Goal: Check status: Check status

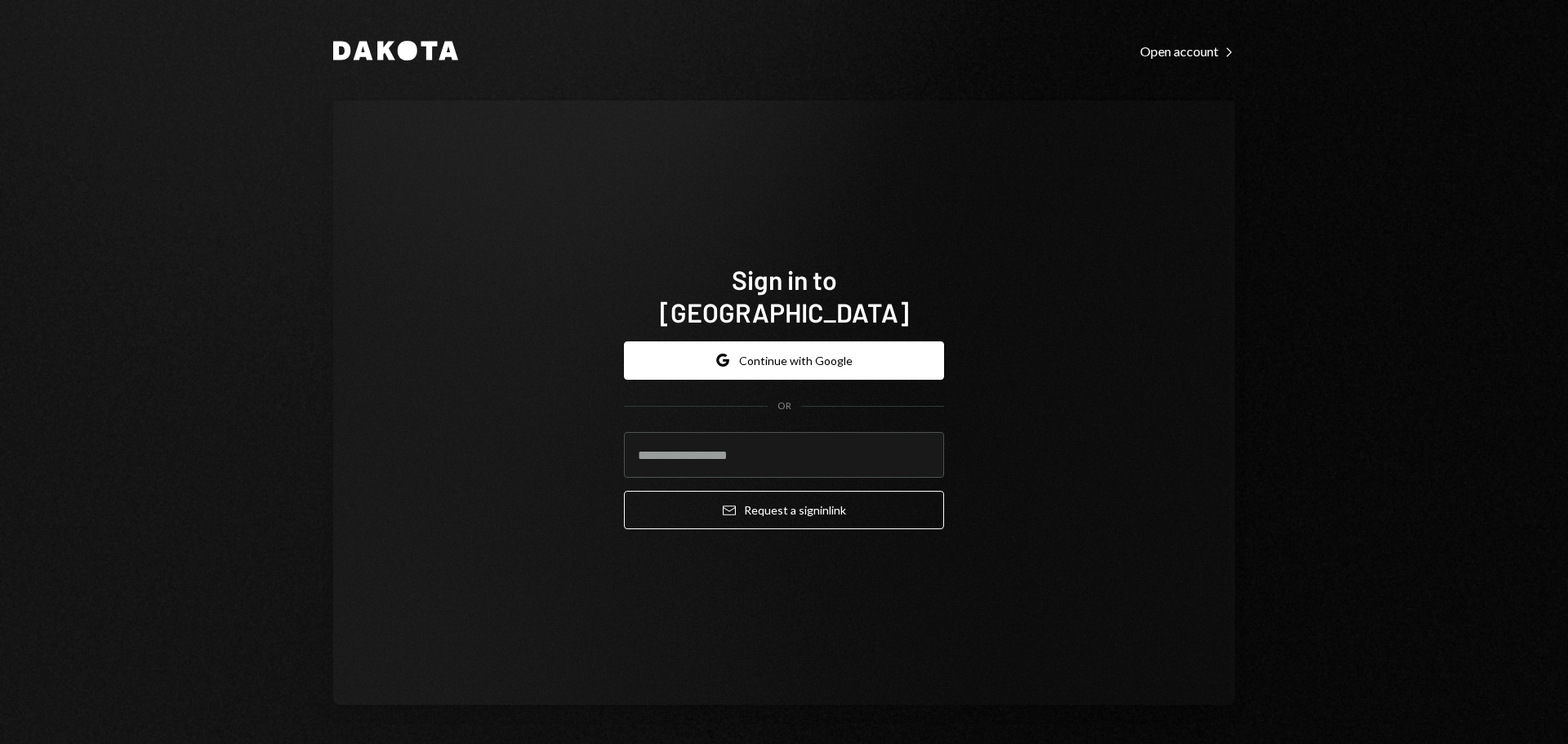
type input "**********"
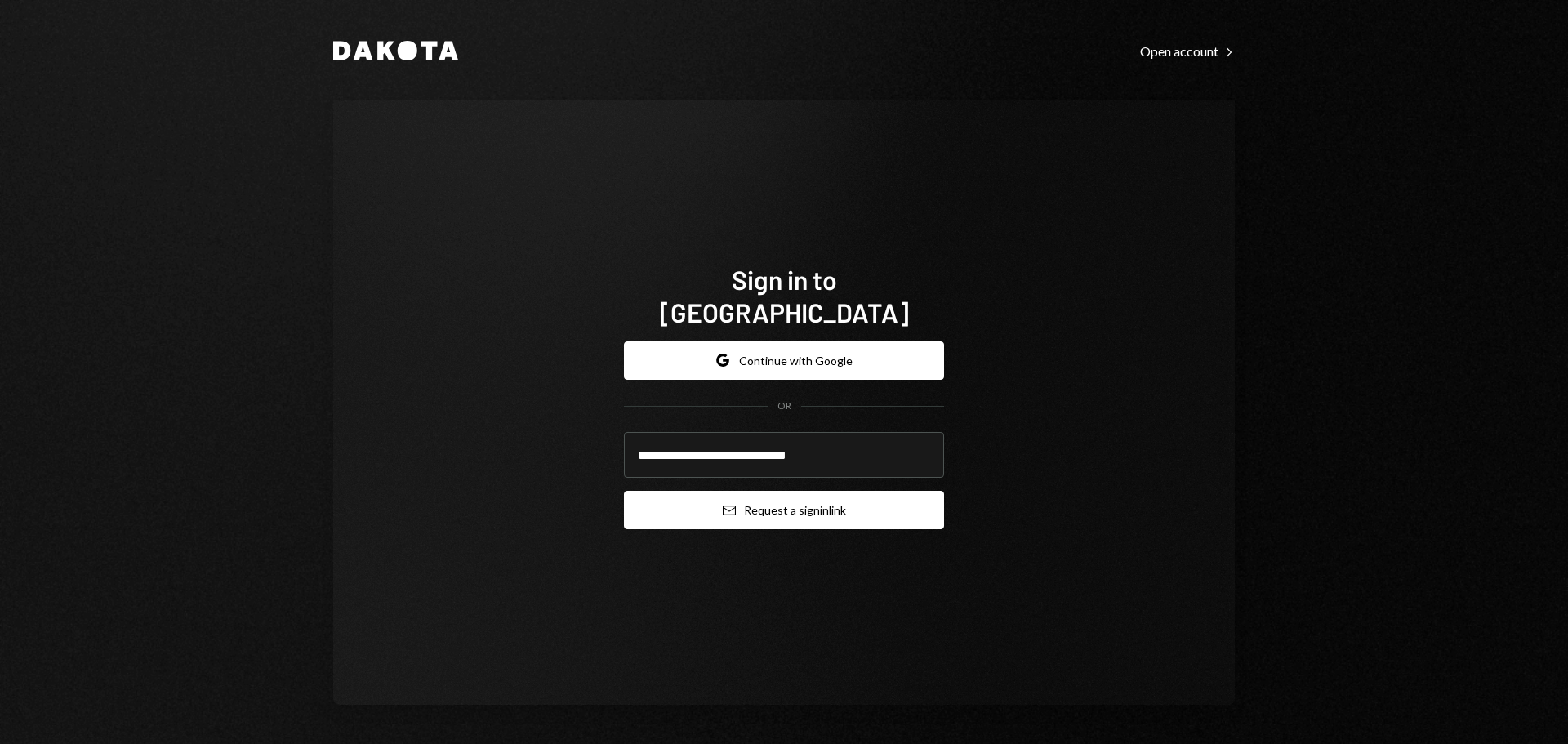
click at [734, 491] on button "Email Request a sign in link" at bounding box center [784, 510] width 320 height 39
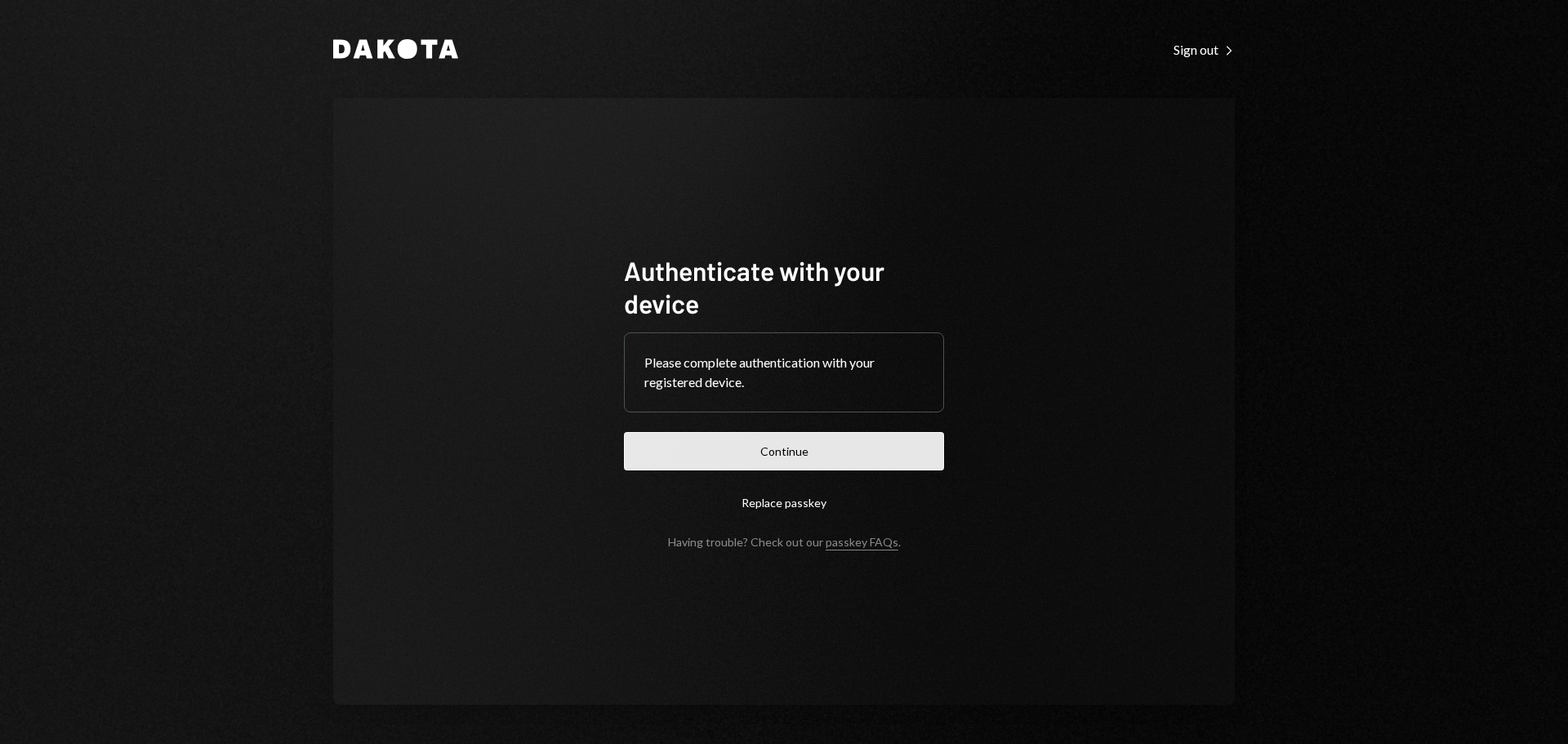
click at [737, 454] on button "Continue" at bounding box center [784, 451] width 320 height 39
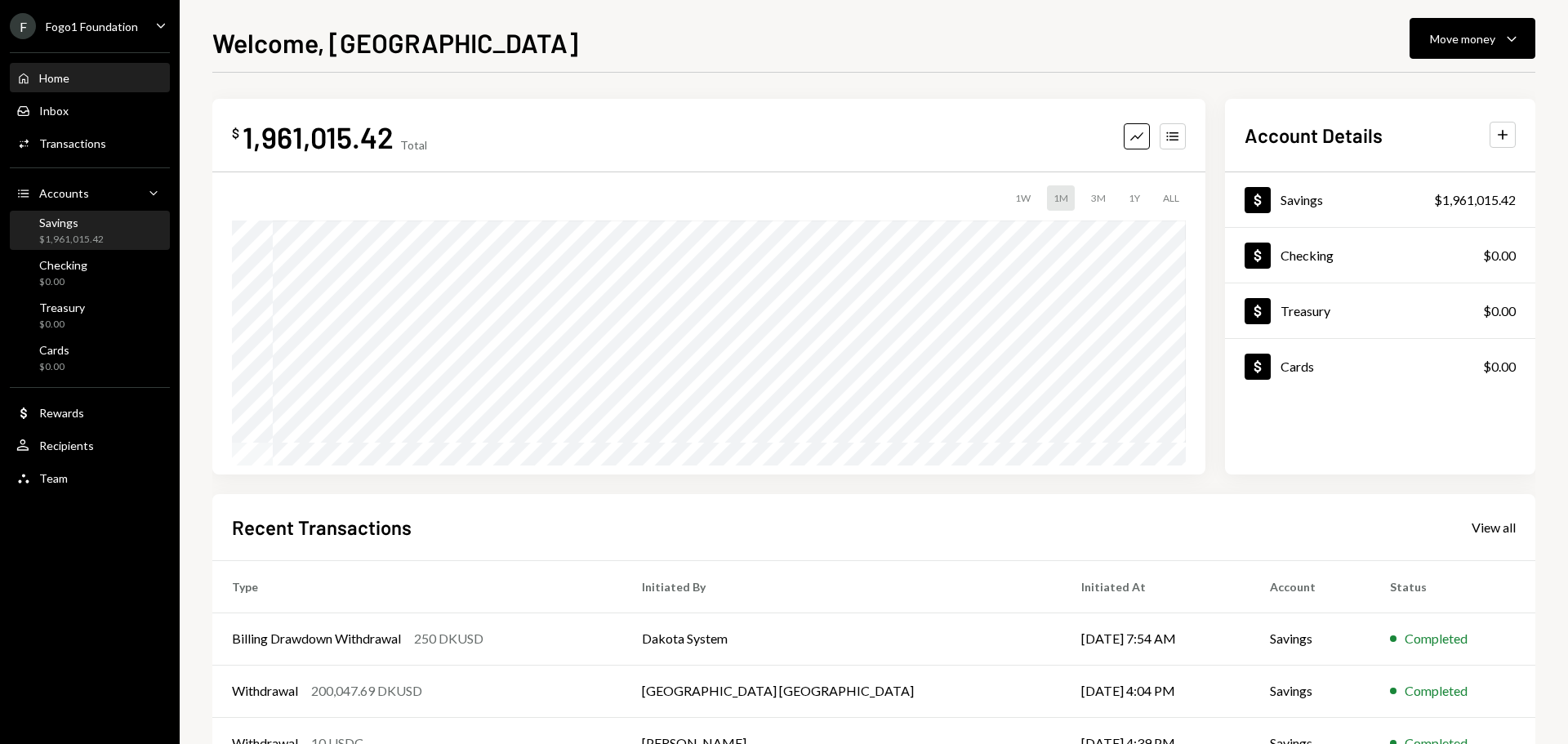
click at [91, 233] on div "$1,961,015.42" at bounding box center [71, 240] width 65 height 13
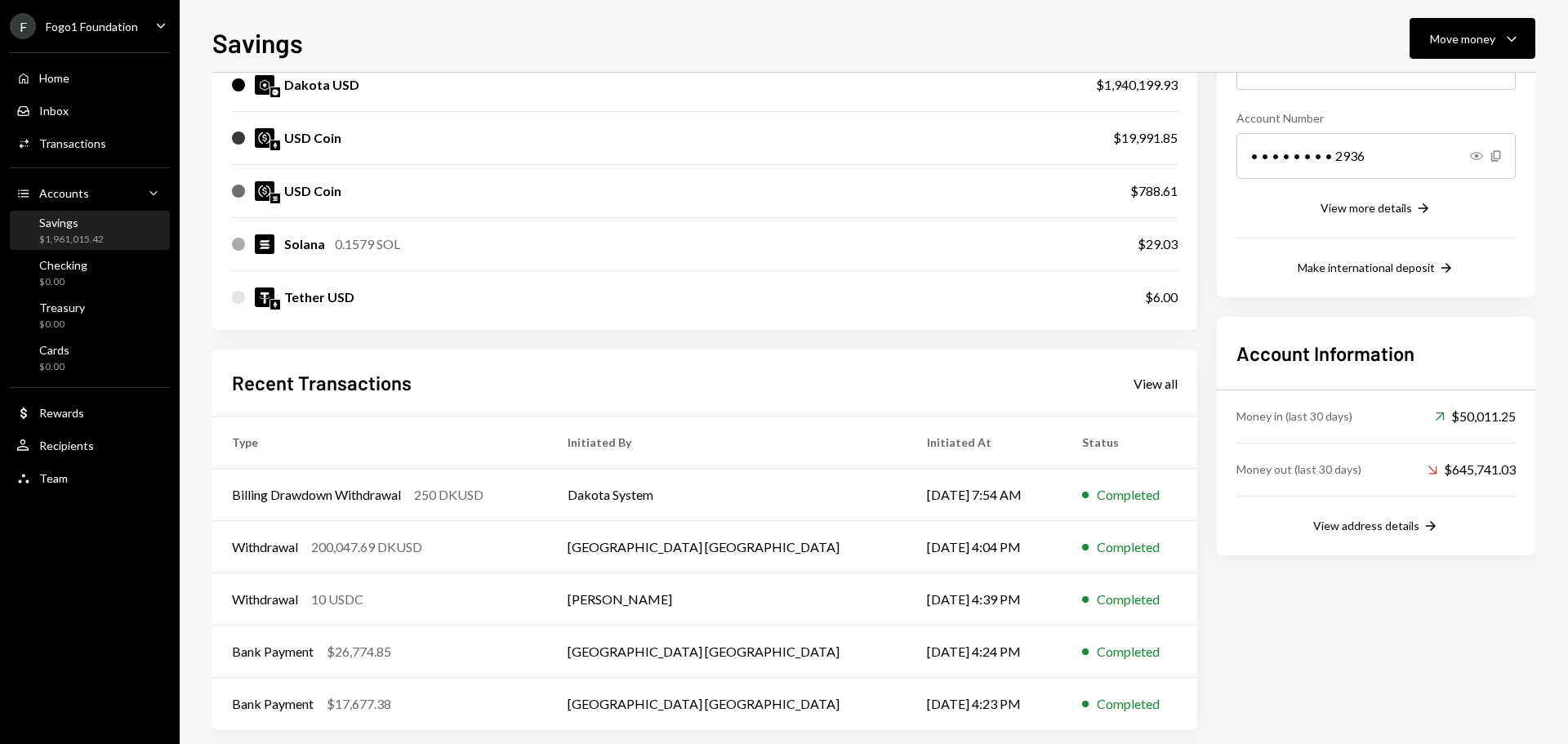
scroll to position [241, 0]
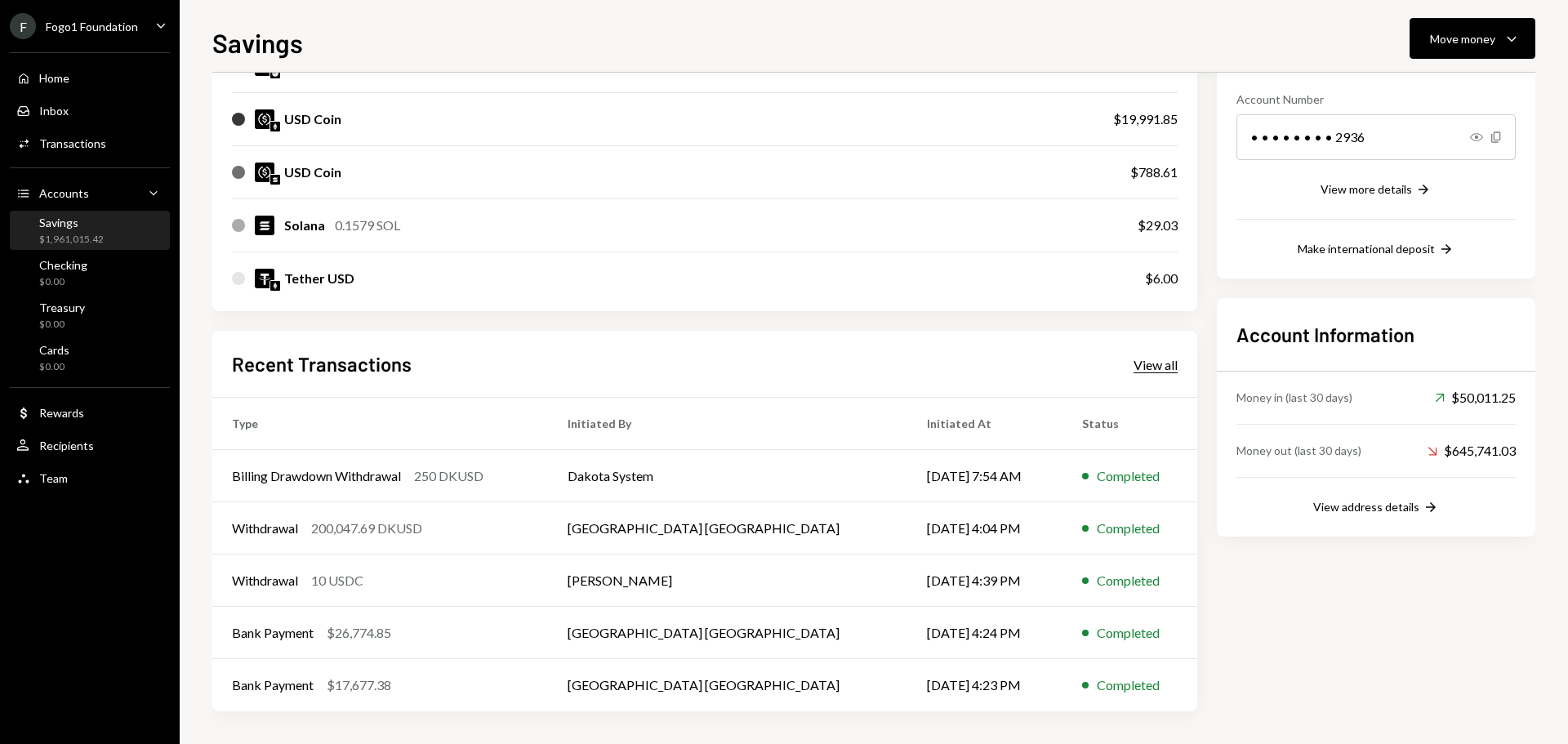
click at [1167, 367] on div "View all" at bounding box center [1156, 364] width 44 height 16
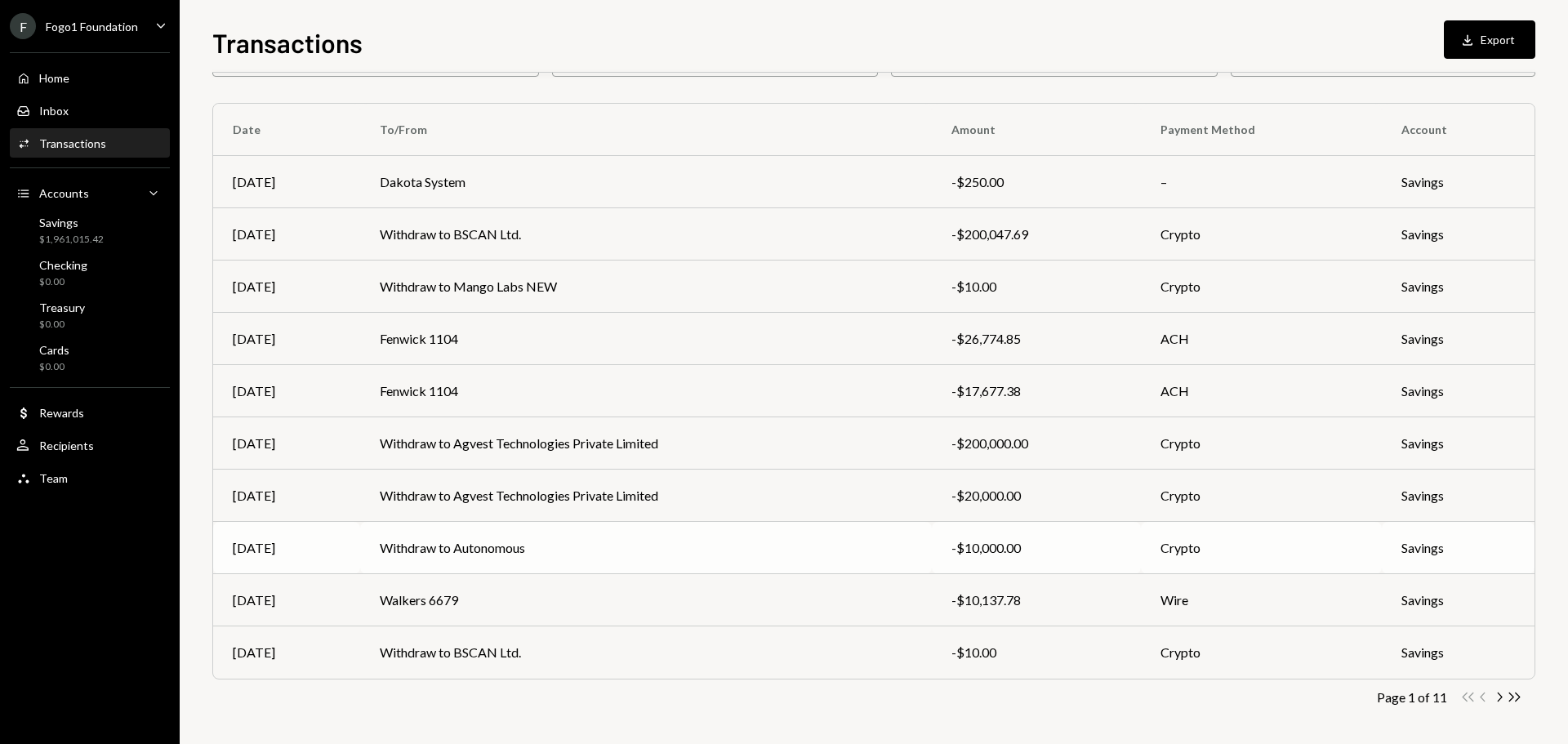
scroll to position [109, 0]
click at [1500, 696] on icon "button" at bounding box center [1500, 693] width 5 height 9
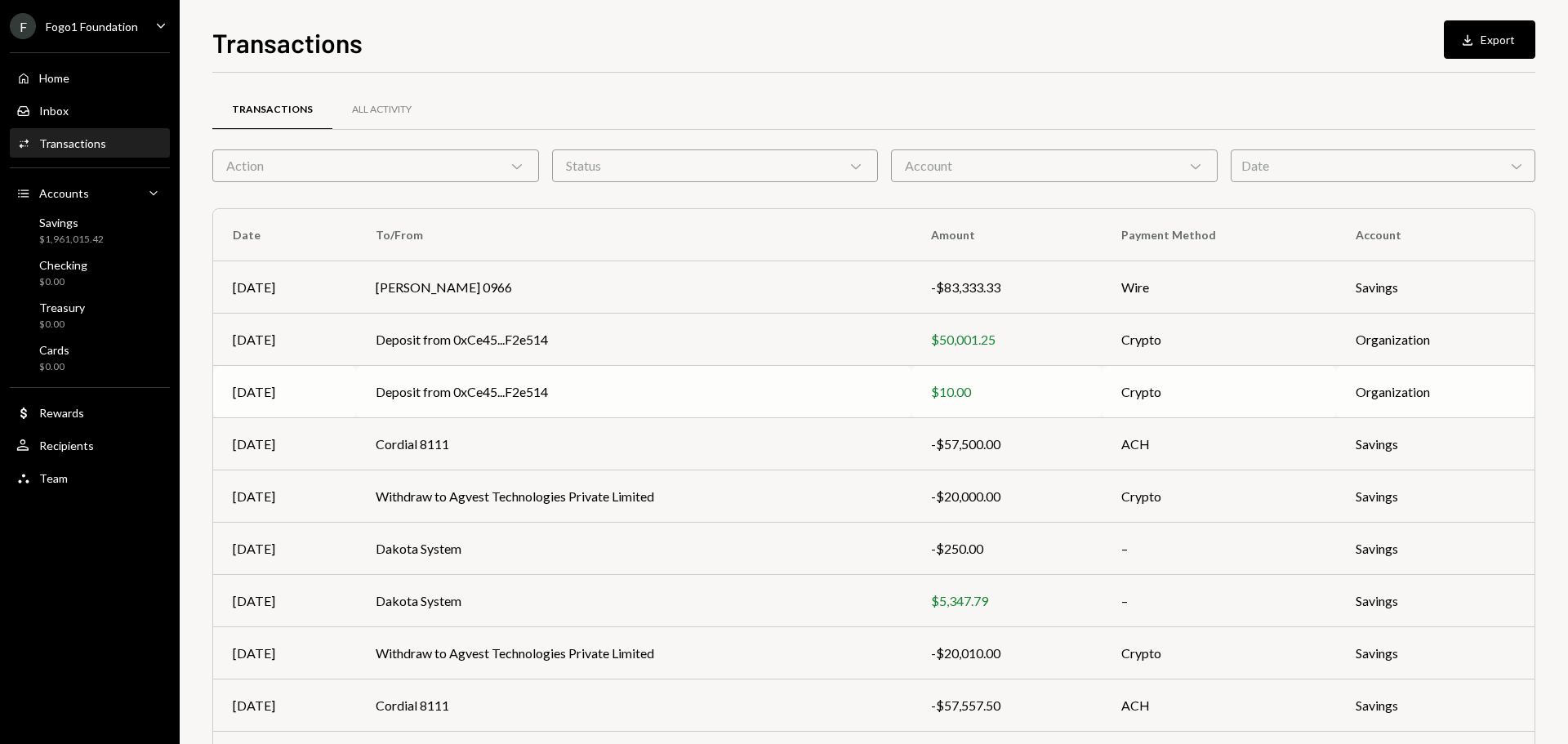
click at [490, 392] on td "Deposit from 0xCe45...F2e514" at bounding box center [634, 392] width 555 height 52
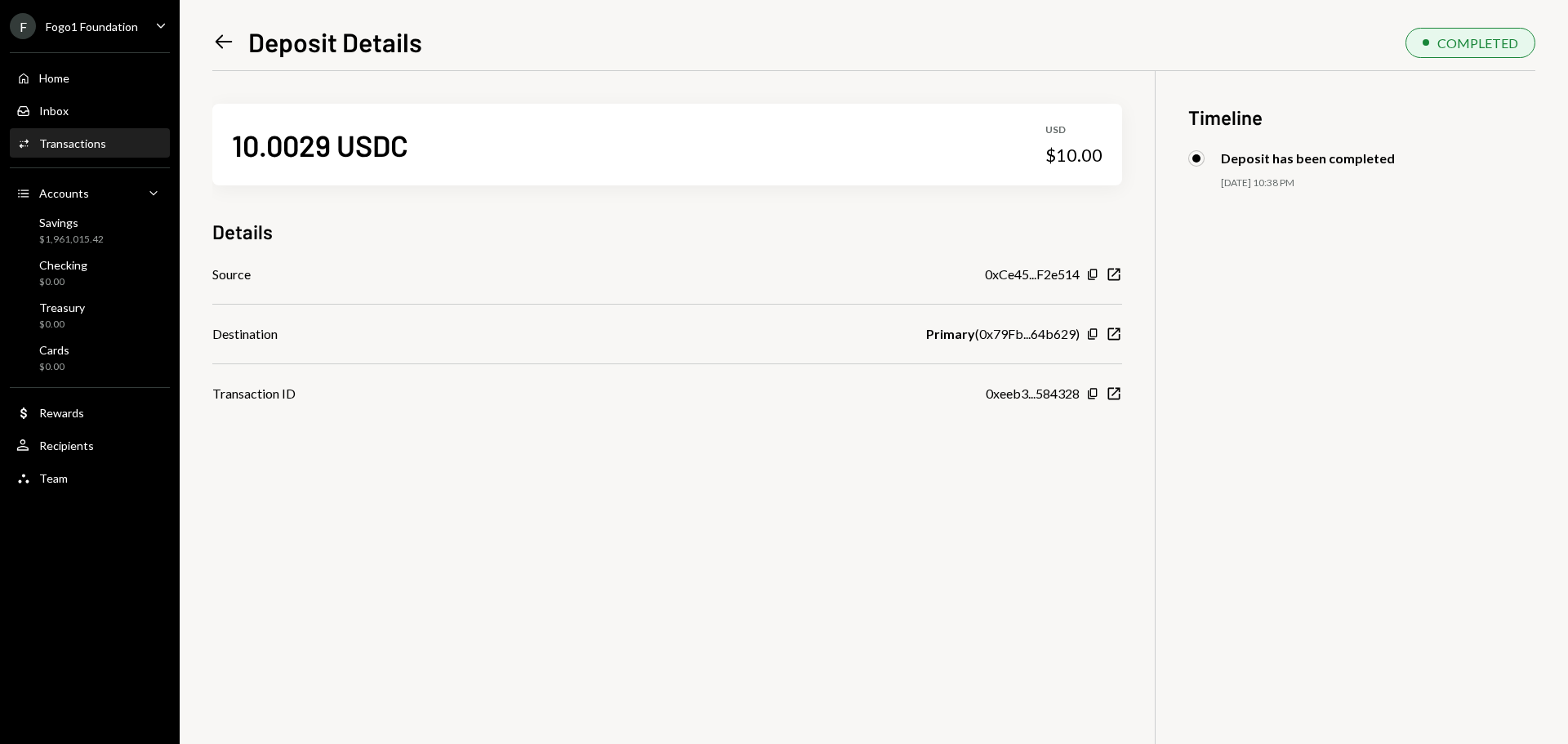
click at [221, 40] on icon "Left Arrow" at bounding box center [223, 41] width 23 height 23
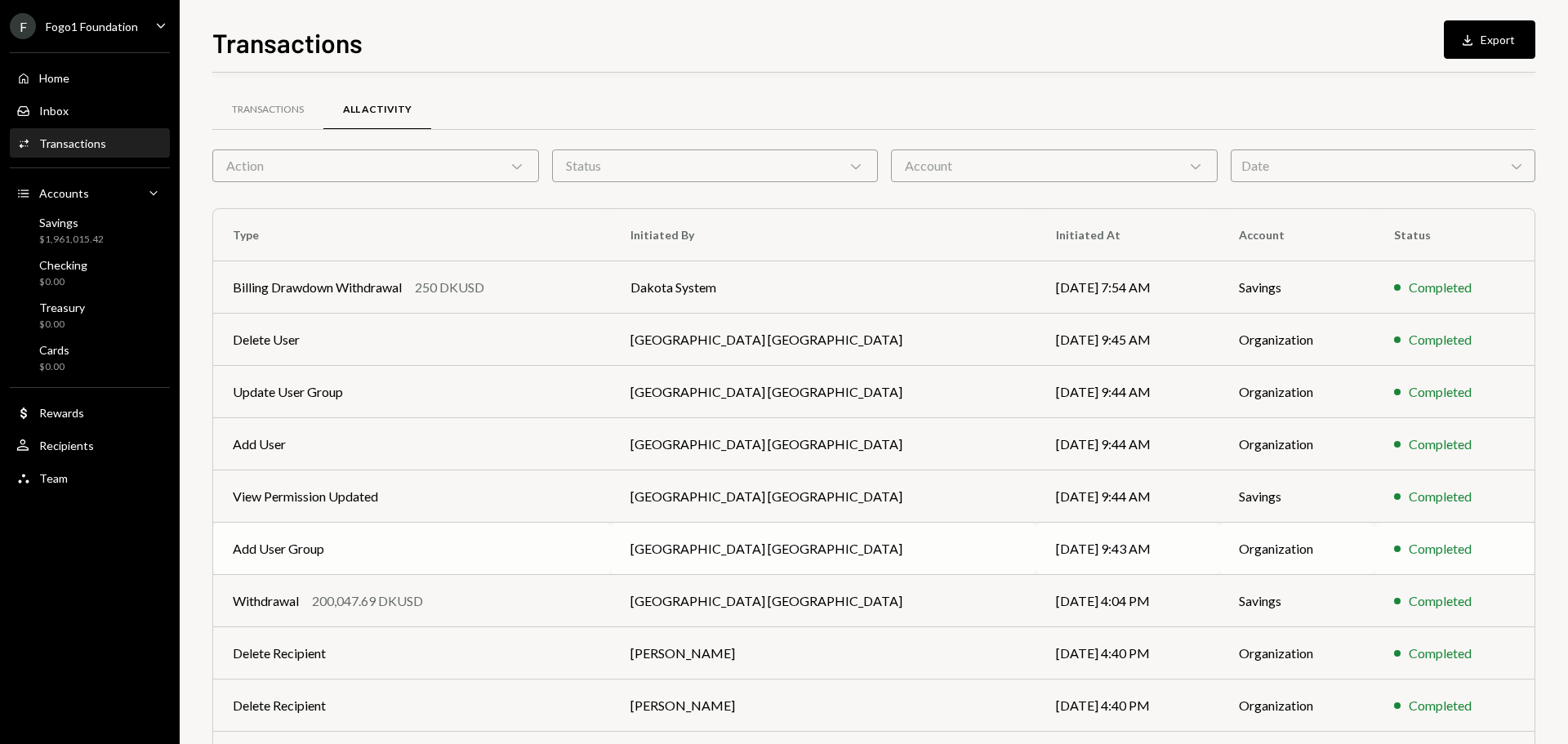
scroll to position [109, 0]
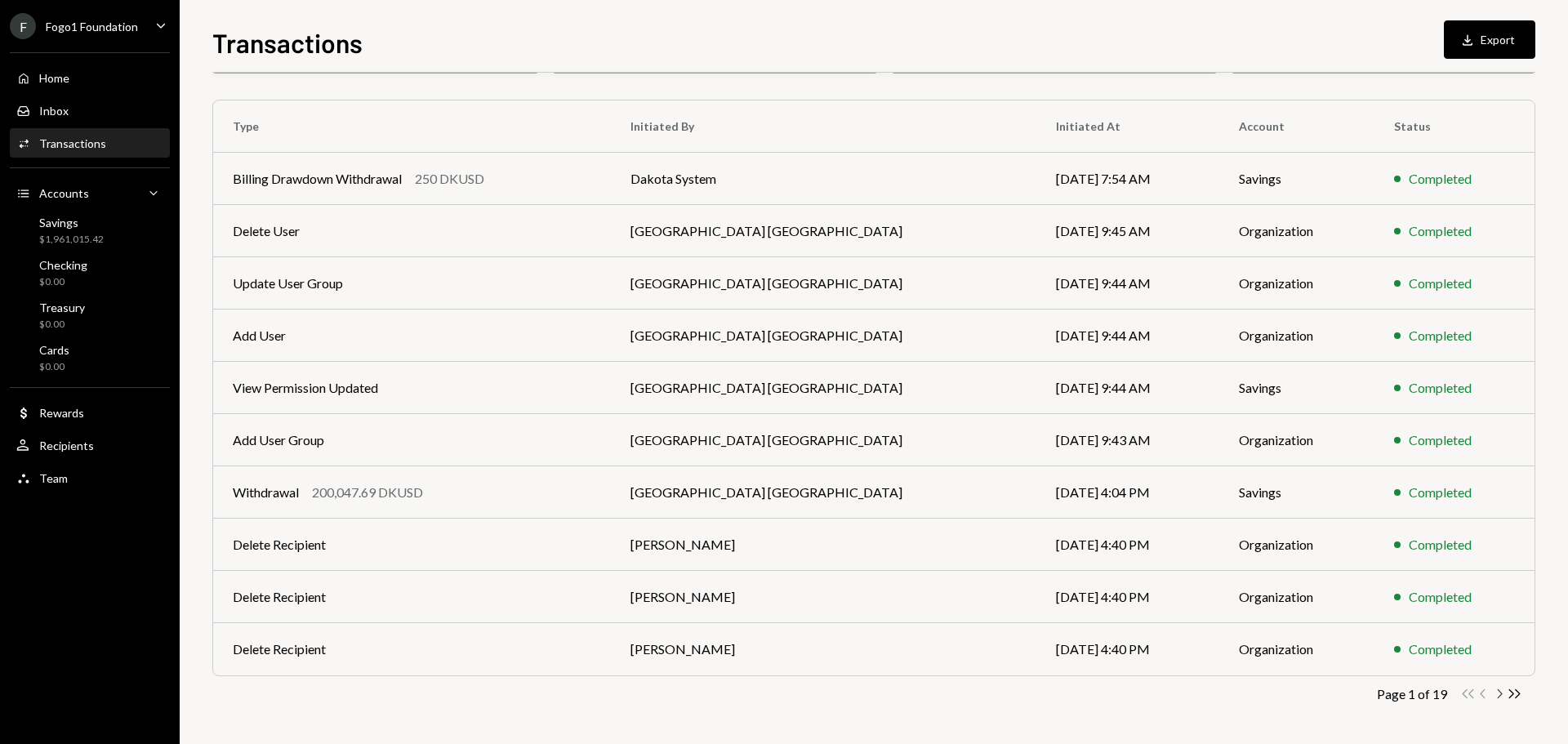
click at [1499, 698] on icon "Chevron Right" at bounding box center [1499, 694] width 15 height 15
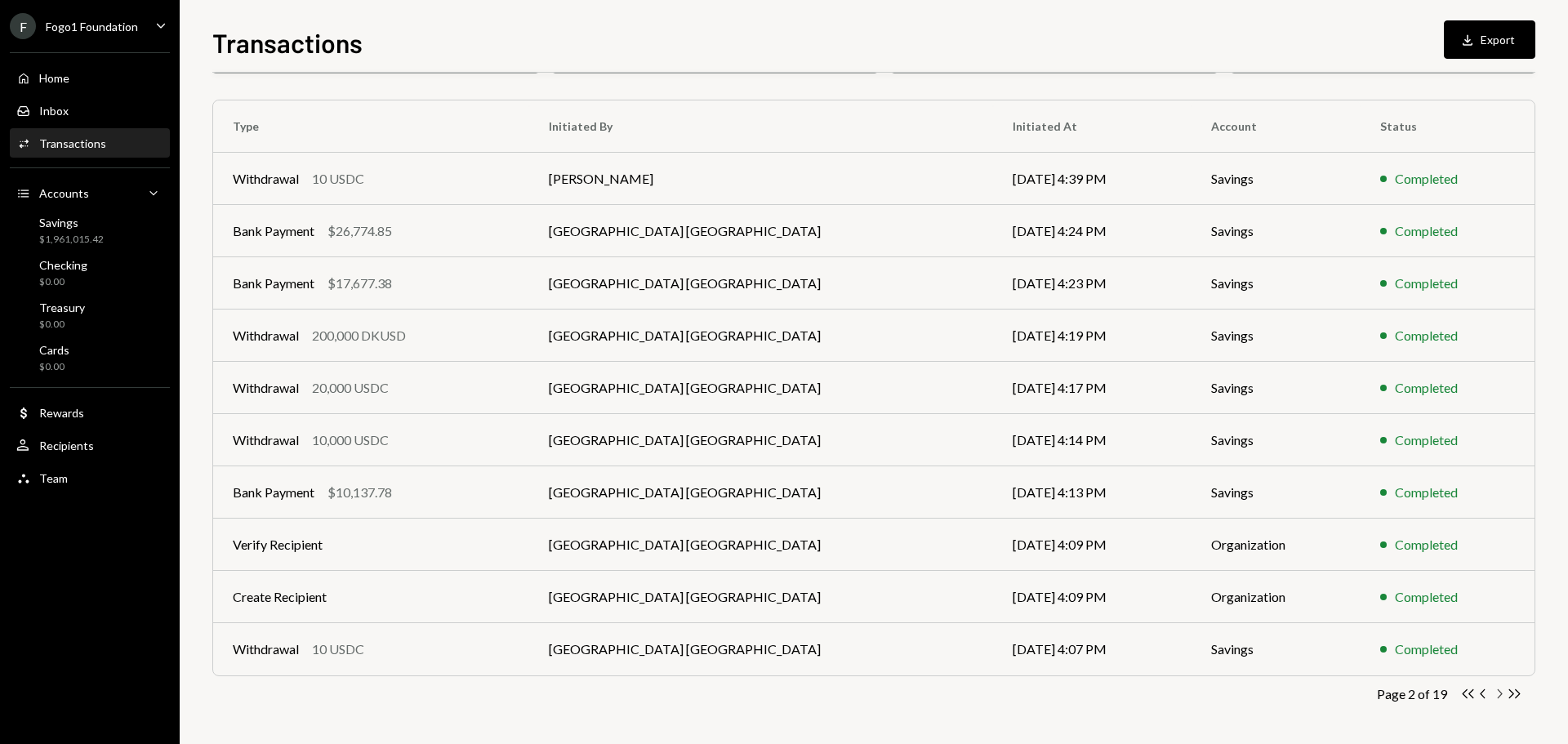
click at [1503, 697] on icon "Chevron Right" at bounding box center [1499, 694] width 15 height 15
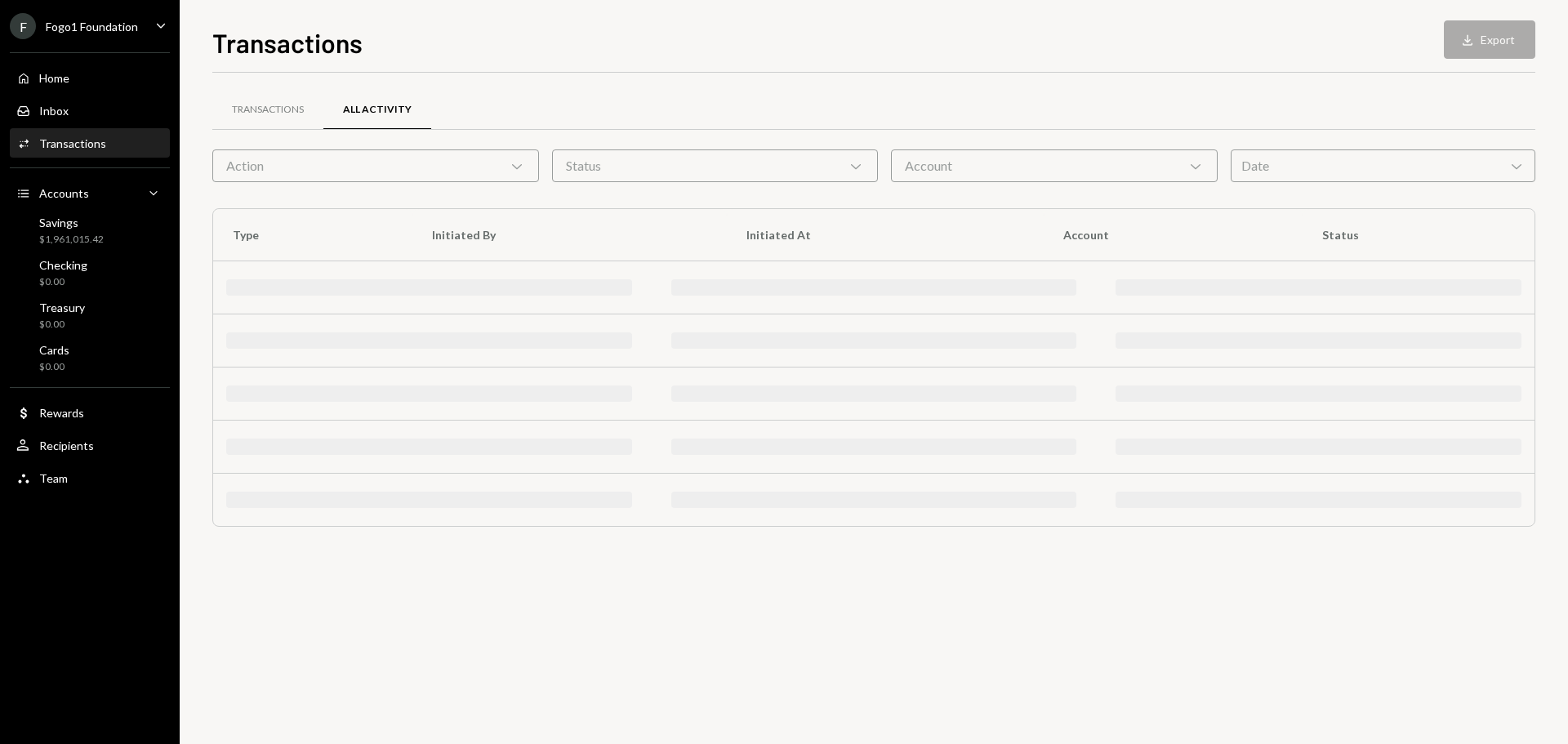
scroll to position [0, 0]
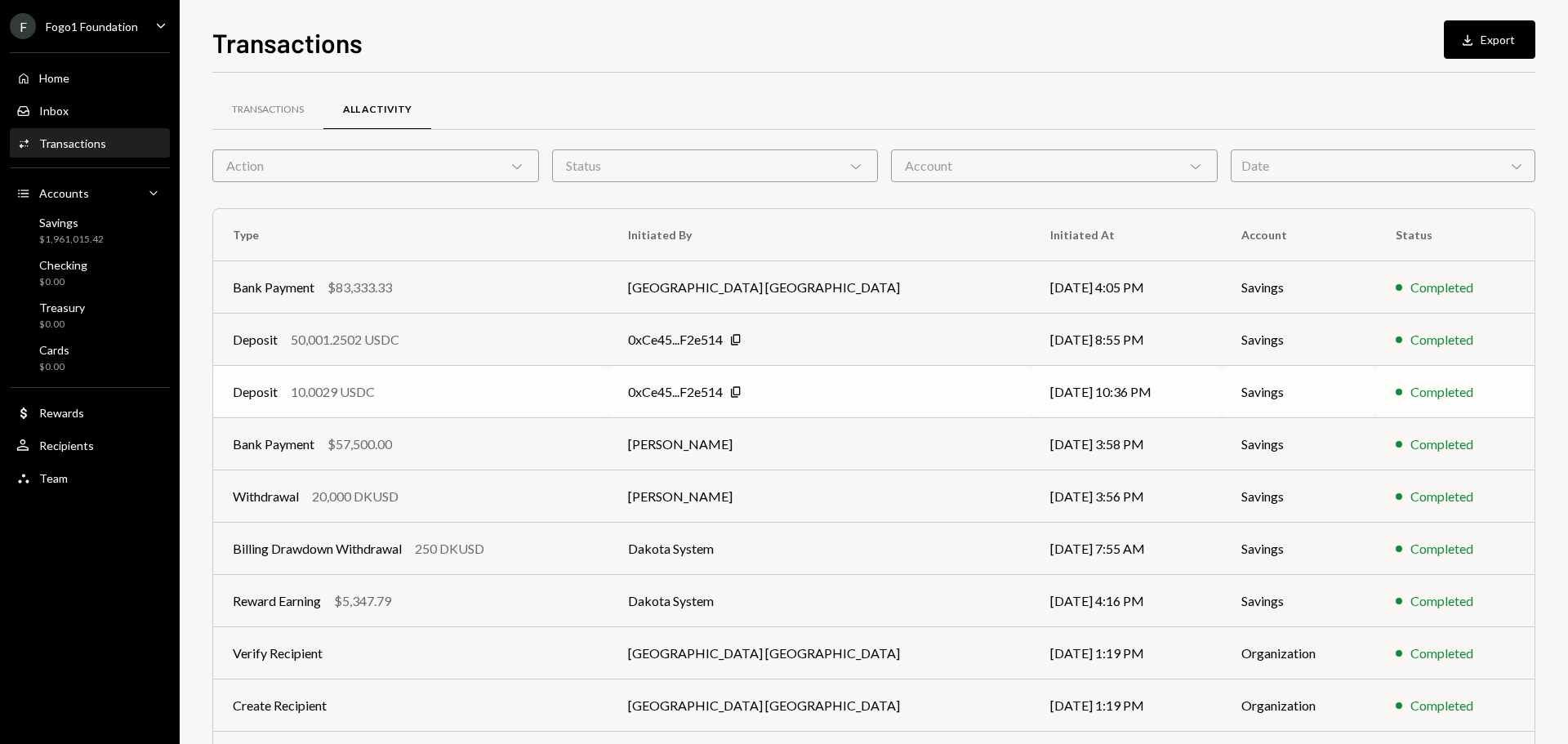
click at [536, 387] on div "Deposit 10.0029 USDC" at bounding box center [411, 392] width 356 height 19
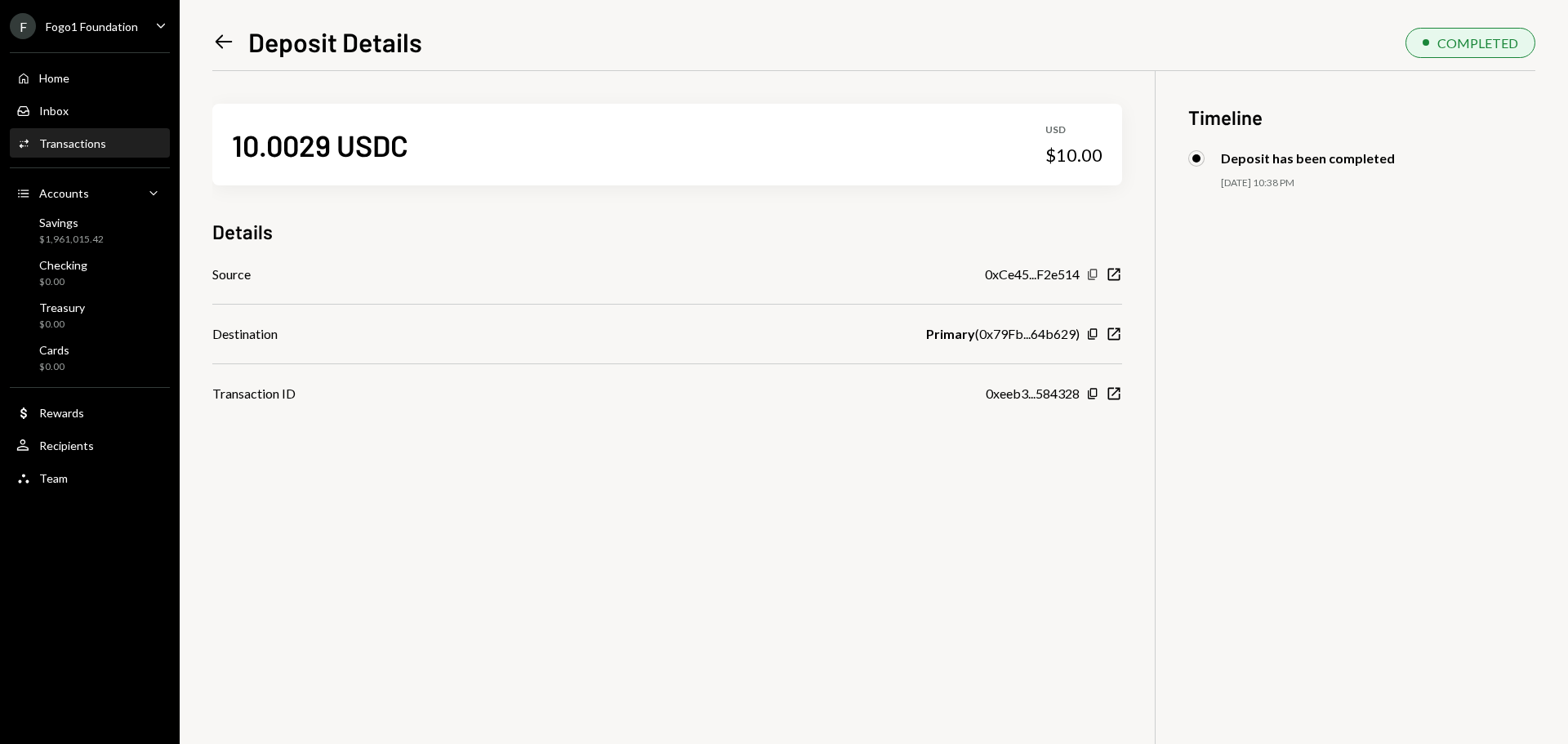
click at [1098, 276] on icon "Copy" at bounding box center [1092, 275] width 13 height 13
click at [215, 36] on icon "Left Arrow" at bounding box center [223, 41] width 23 height 23
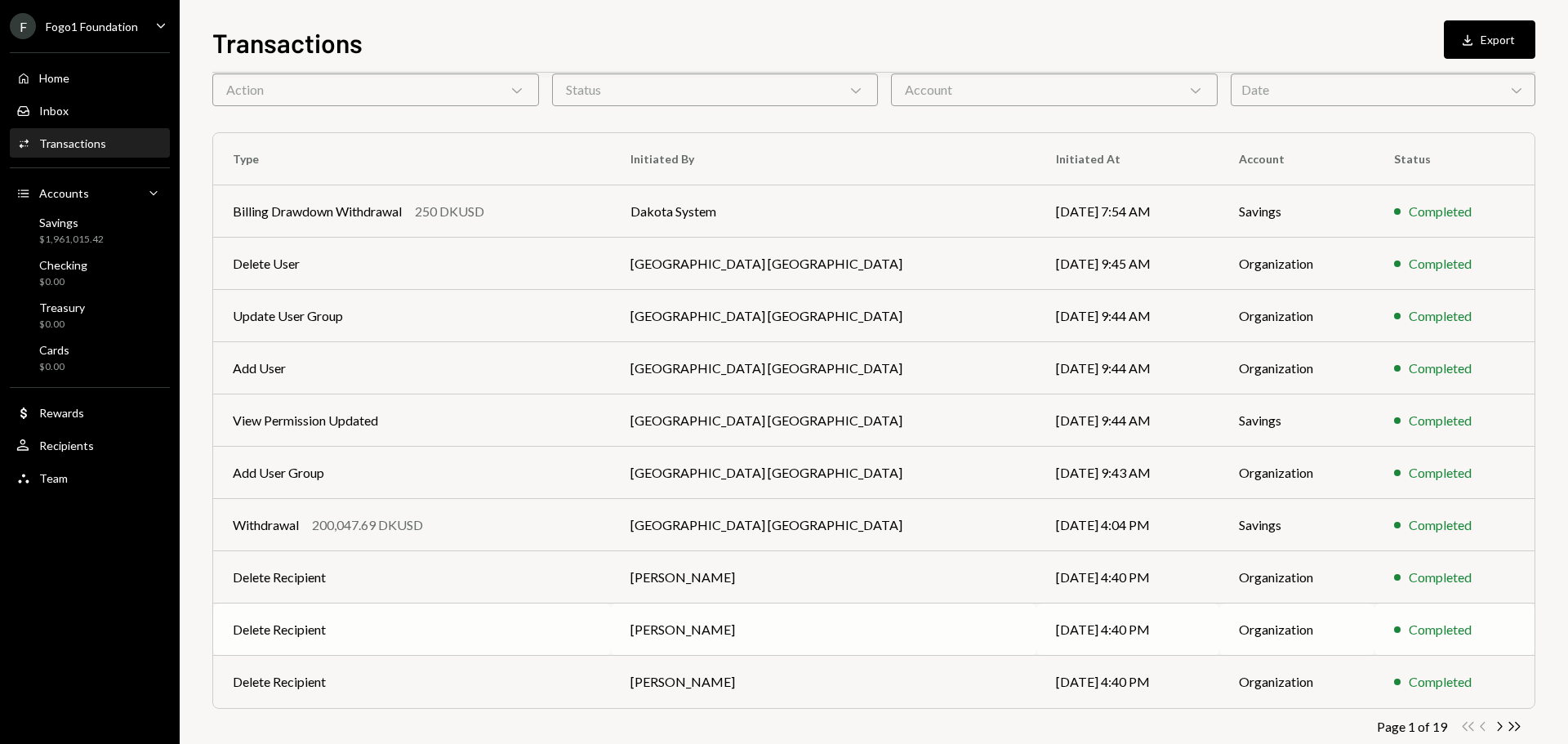
scroll to position [109, 0]
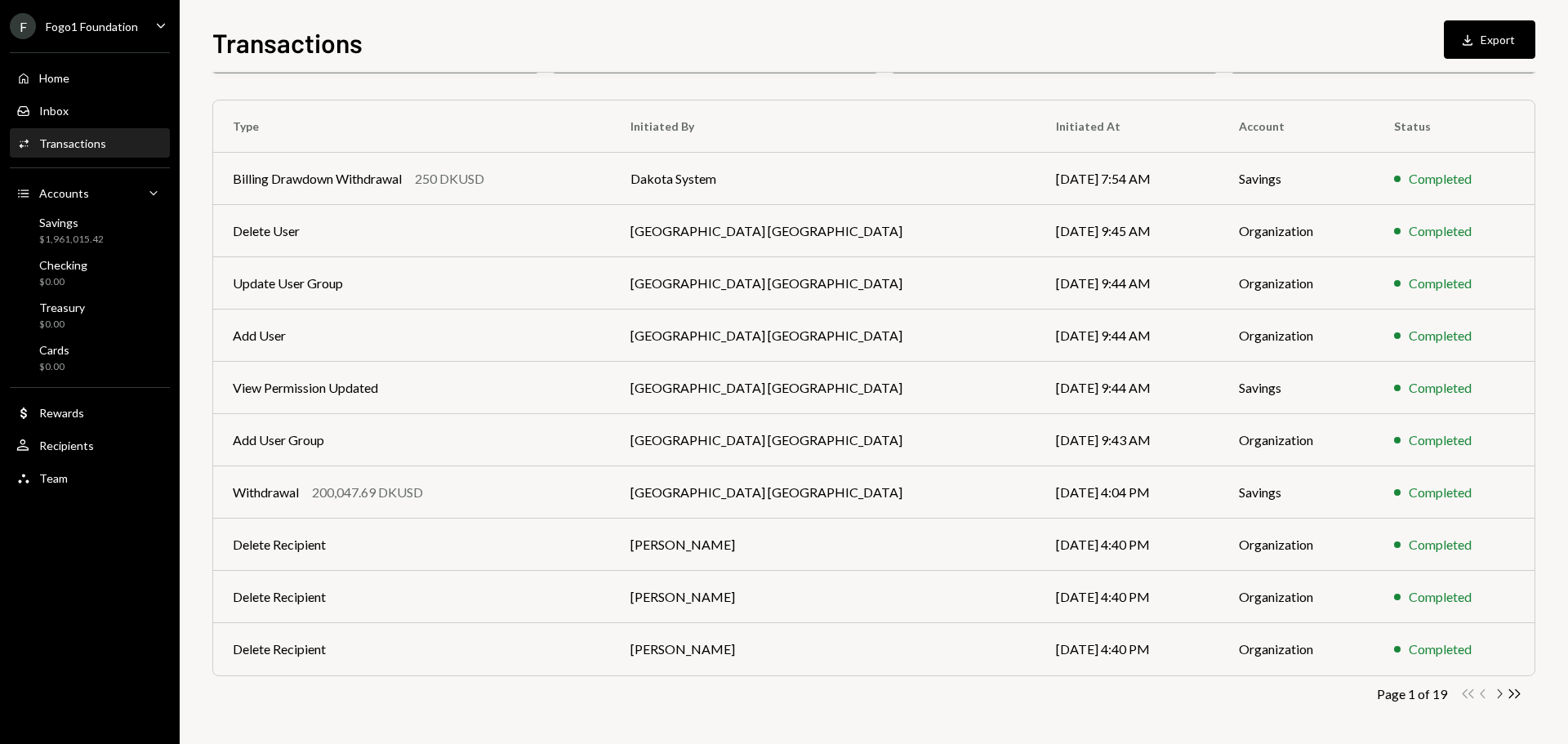
click at [1500, 695] on icon "button" at bounding box center [1500, 693] width 5 height 9
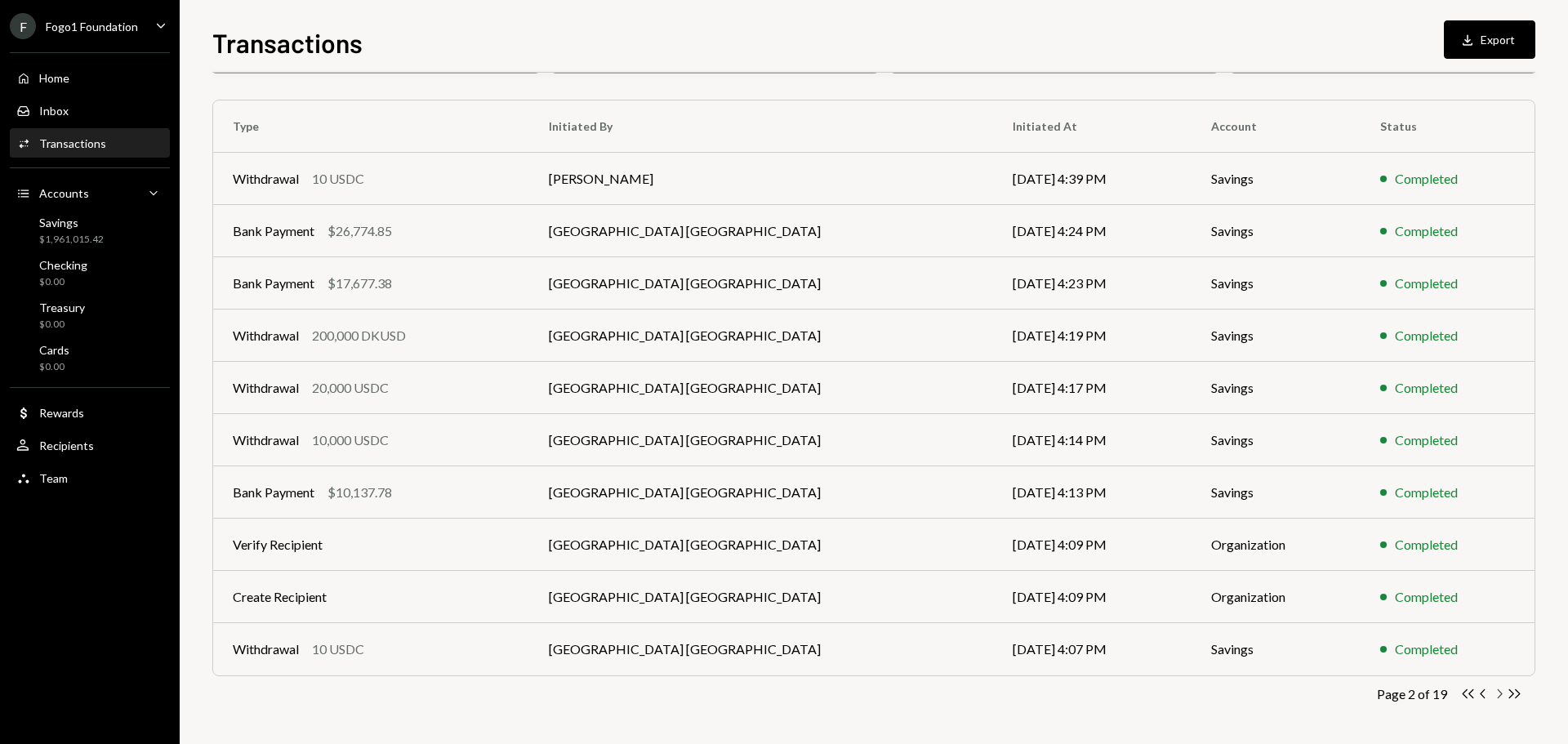
click at [1500, 695] on icon "button" at bounding box center [1500, 693] width 5 height 9
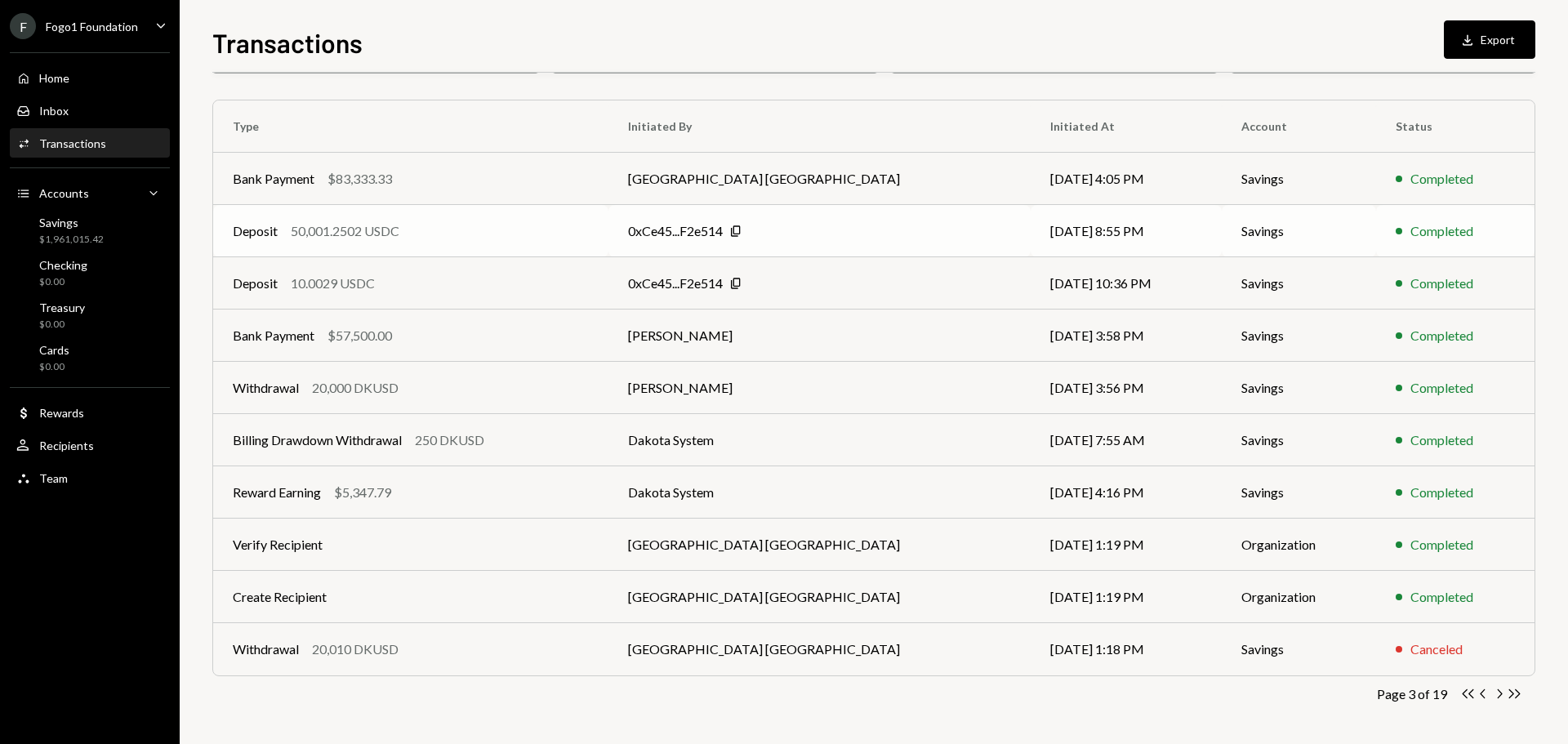
click at [415, 226] on div "Deposit 50,001.2502 USDC" at bounding box center [411, 231] width 356 height 19
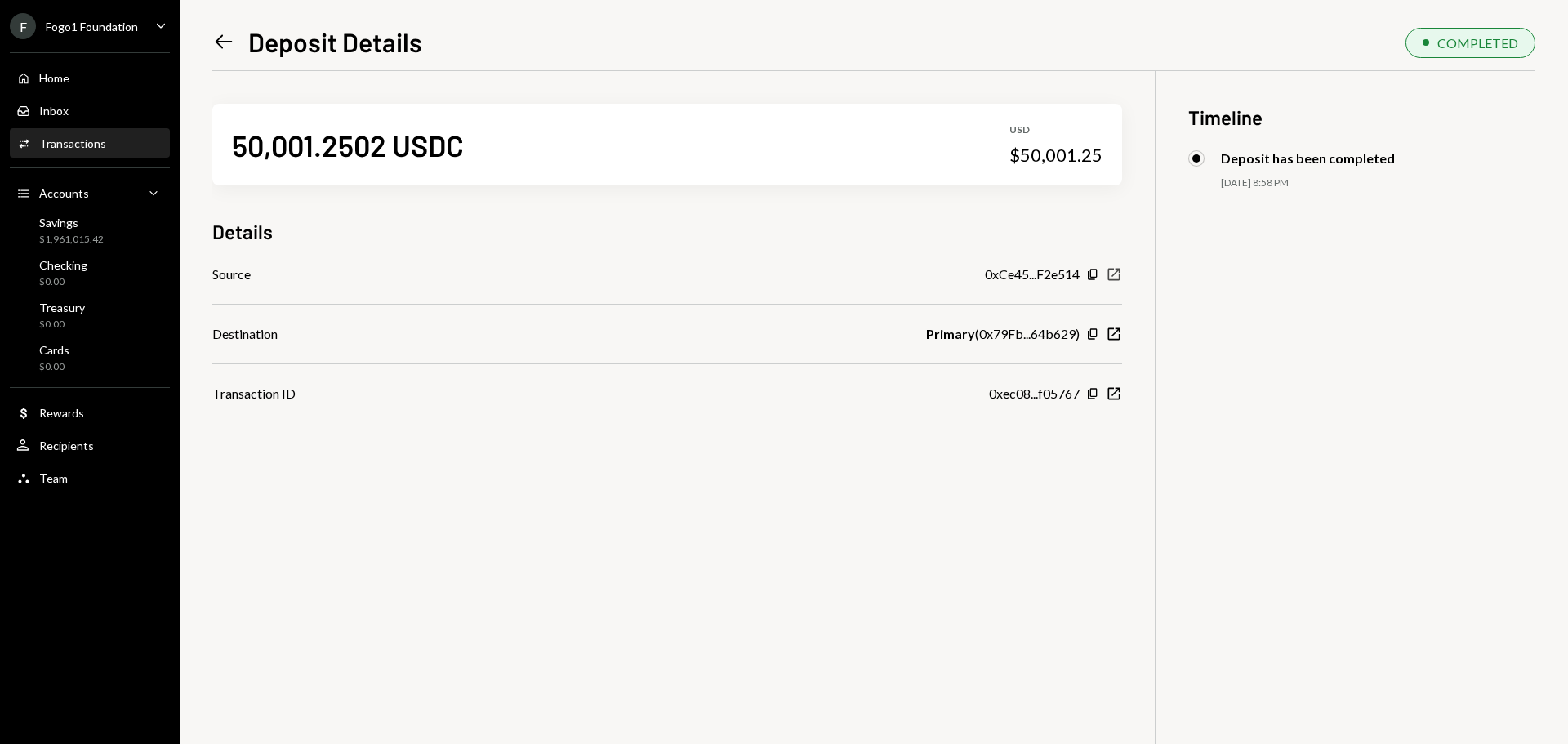
click at [1112, 273] on icon "New Window" at bounding box center [1113, 274] width 16 height 16
drag, startPoint x: 990, startPoint y: 333, endPoint x: 1065, endPoint y: 333, distance: 75.0
click at [1065, 333] on div "Primary ( 0x79Fb...64b629 )" at bounding box center [1002, 334] width 153 height 19
drag, startPoint x: 998, startPoint y: 394, endPoint x: 1041, endPoint y: 392, distance: 43.0
click at [1041, 392] on div "0xec08...f05767" at bounding box center [1034, 393] width 91 height 19
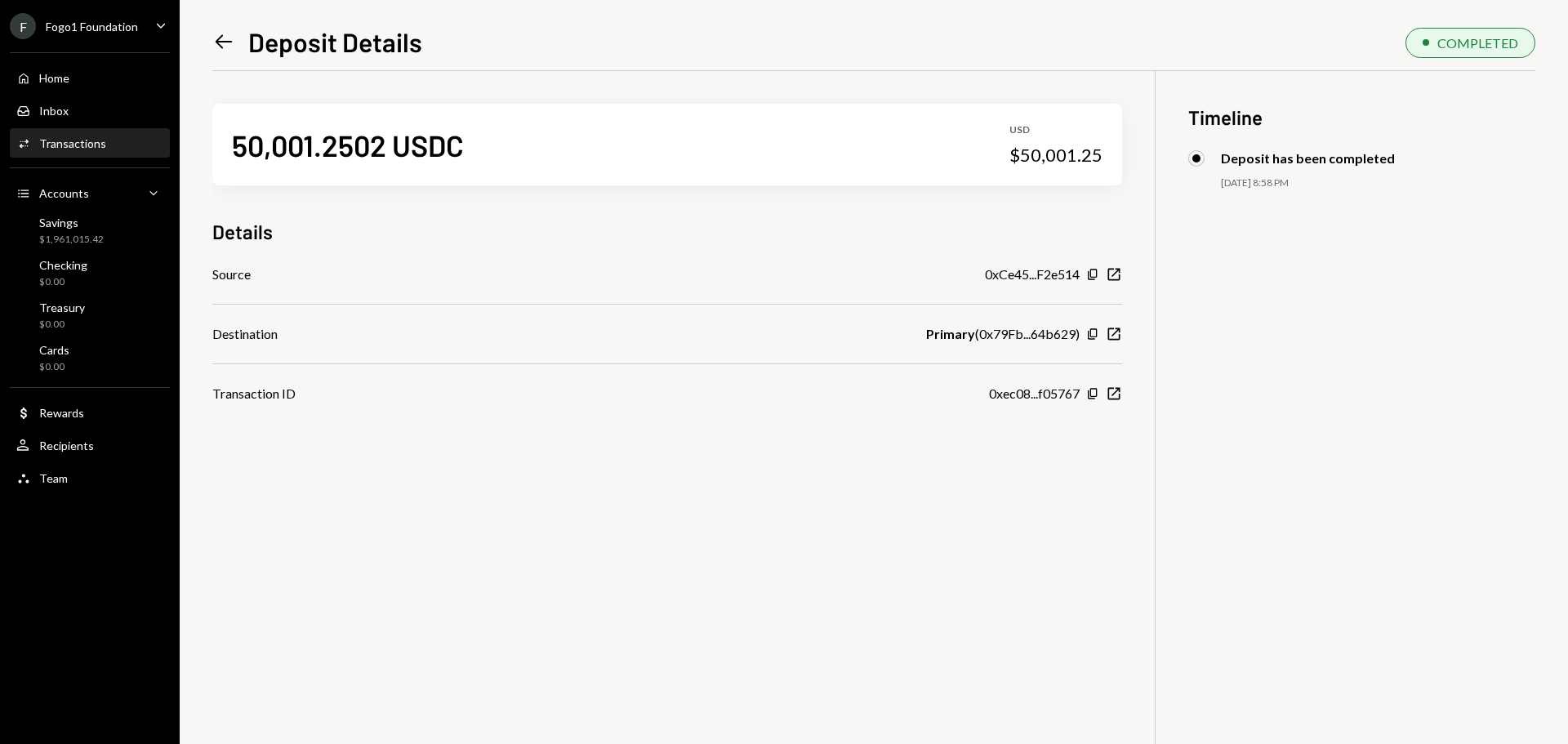
click at [1057, 390] on div "0xec08...f05767" at bounding box center [1034, 393] width 91 height 19
click at [225, 40] on icon "Left Arrow" at bounding box center [223, 41] width 23 height 23
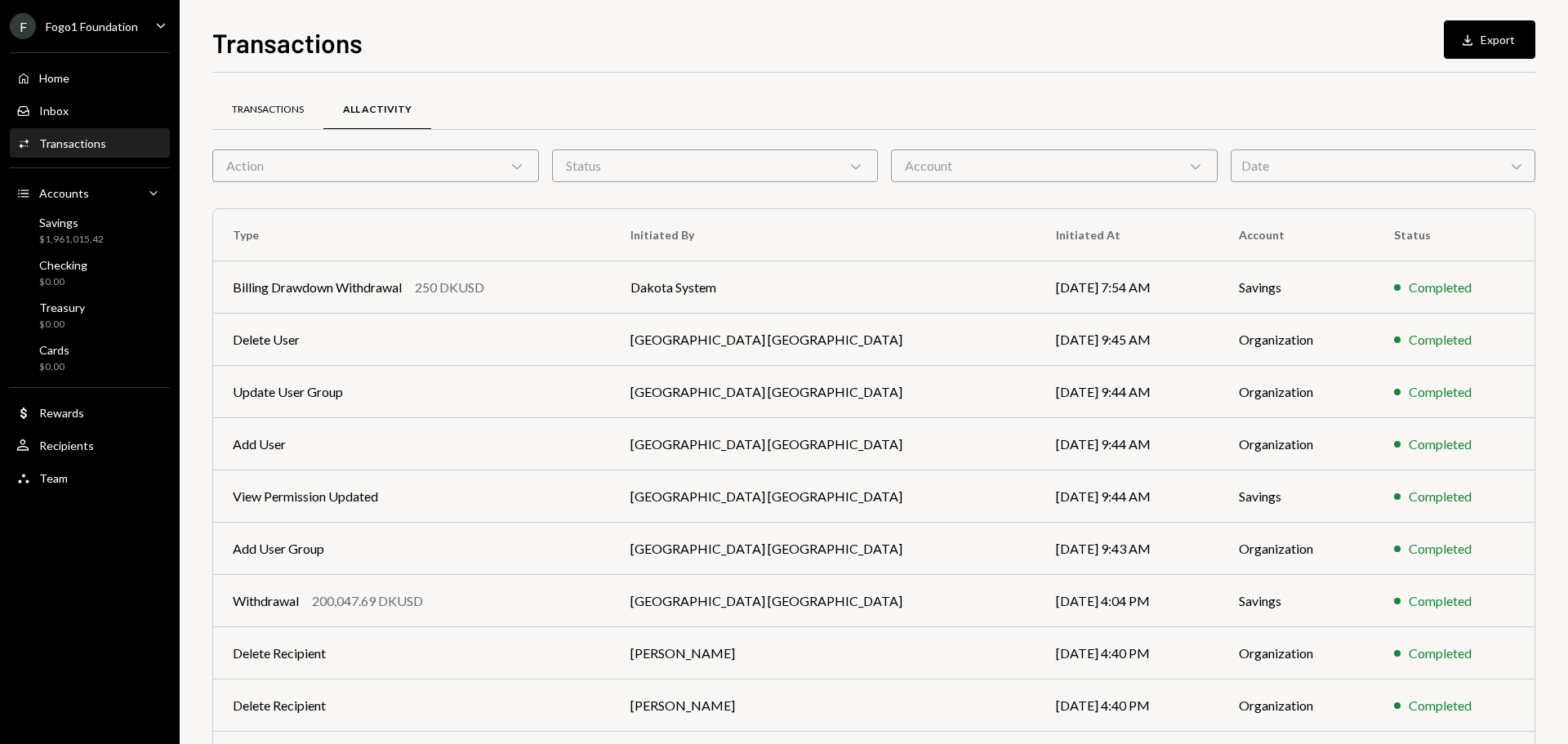
click at [253, 117] on div "Transactions" at bounding box center [267, 110] width 111 height 40
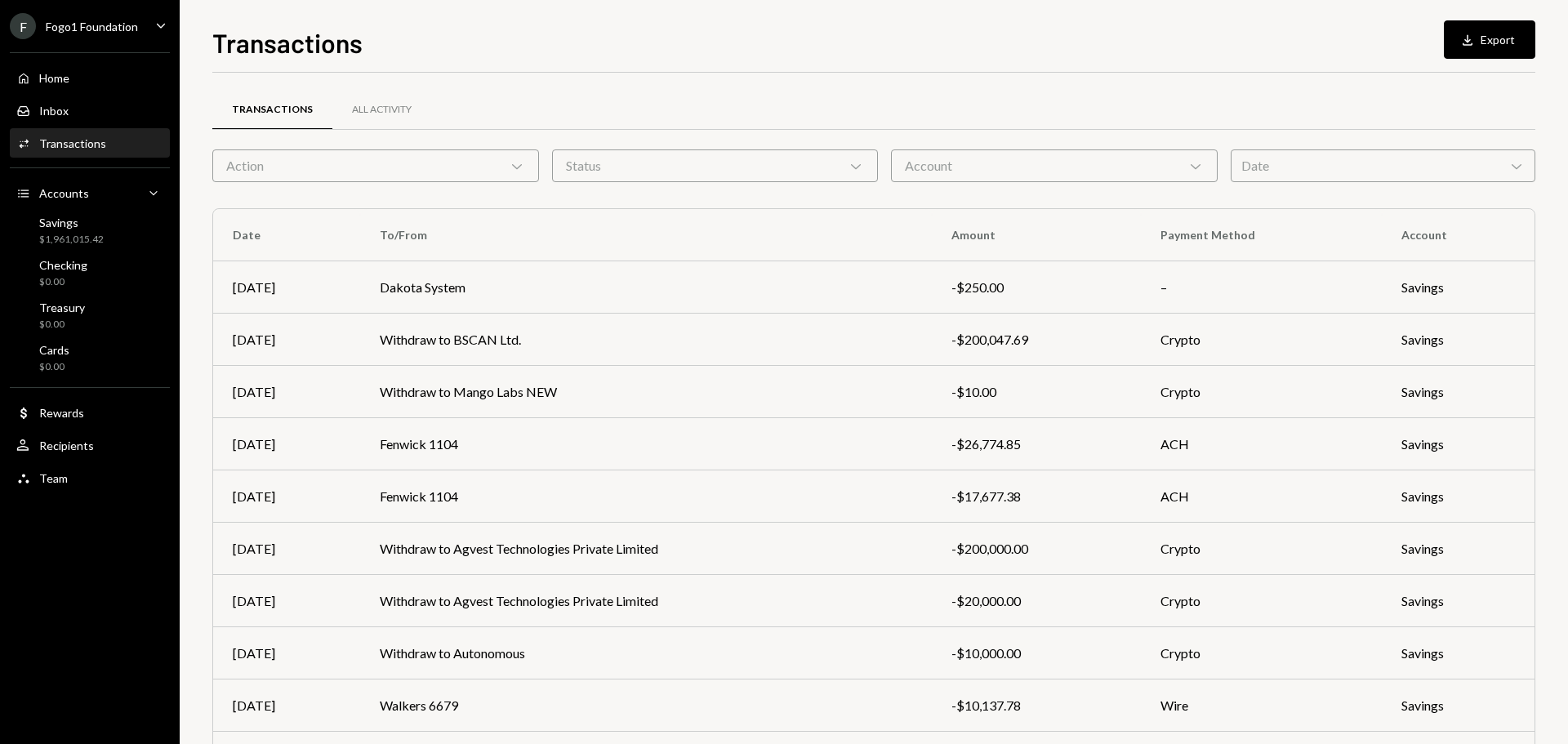
click at [512, 170] on icon "Chevron Down" at bounding box center [516, 166] width 16 height 16
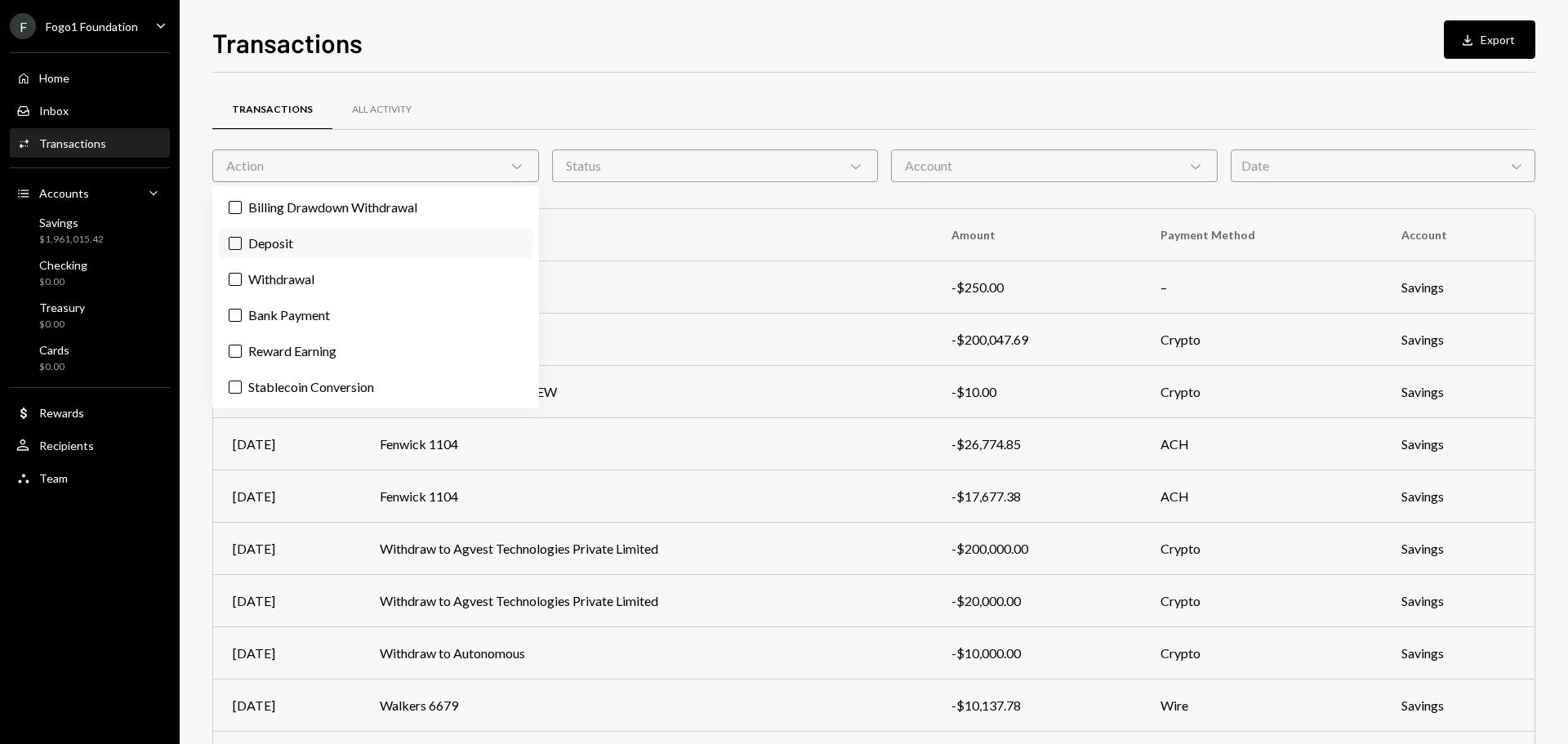
click at [425, 243] on label "Deposit" at bounding box center [376, 243] width 314 height 30
click at [242, 243] on button "Deposit" at bounding box center [235, 244] width 13 height 13
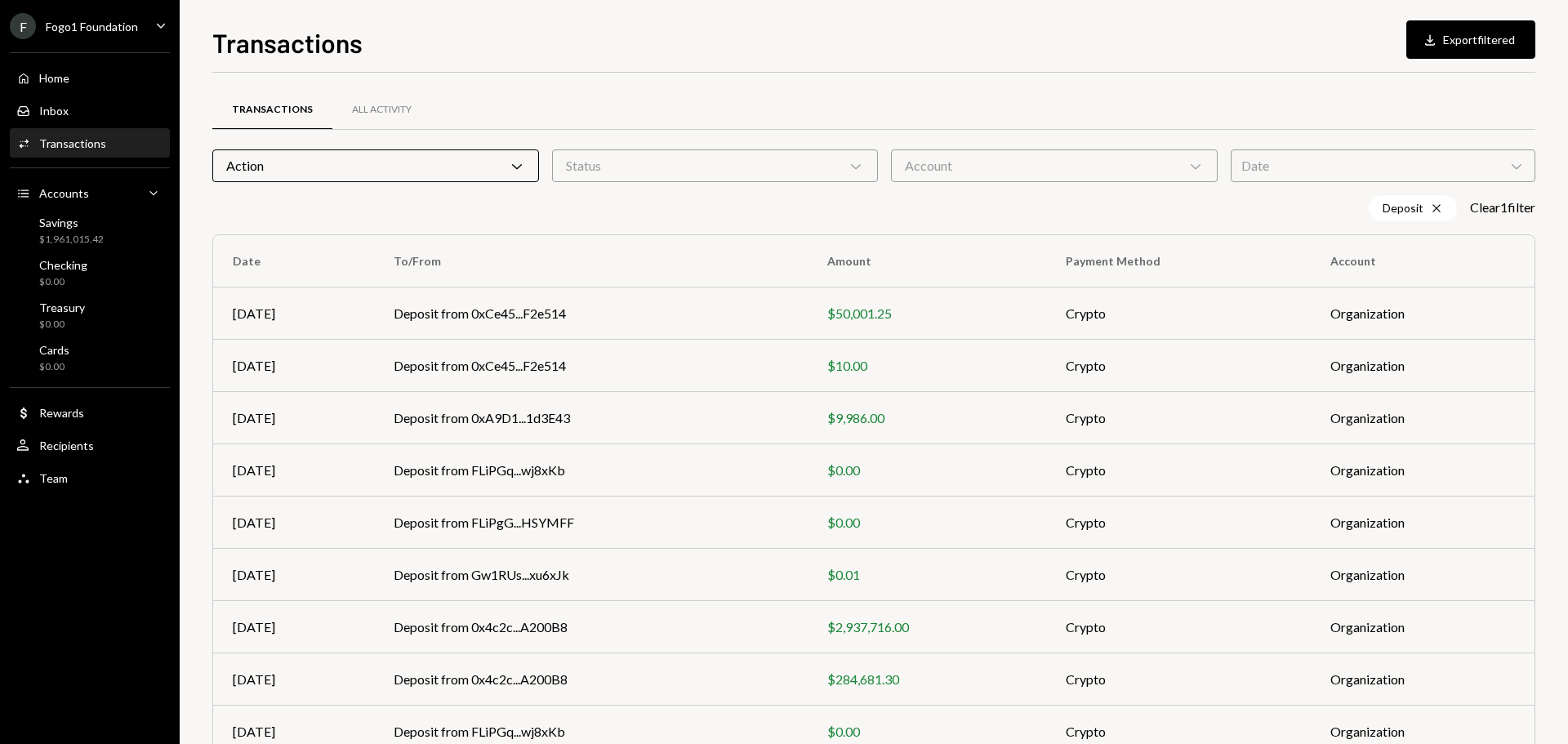
click at [191, 411] on div "Transactions Download Export filtered Transactions All Activity Action Chevron …" at bounding box center [873, 372] width 1388 height 744
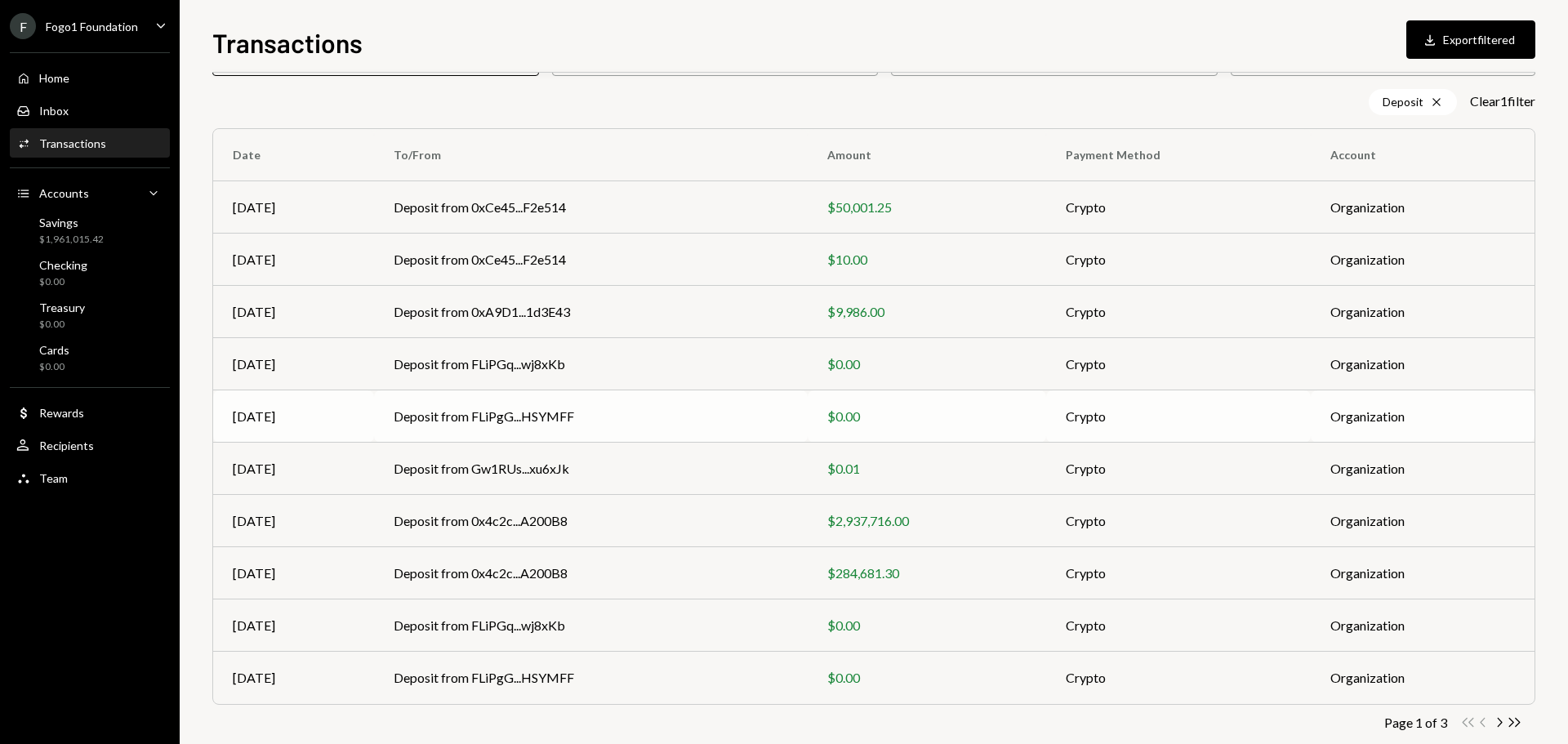
scroll to position [135, 0]
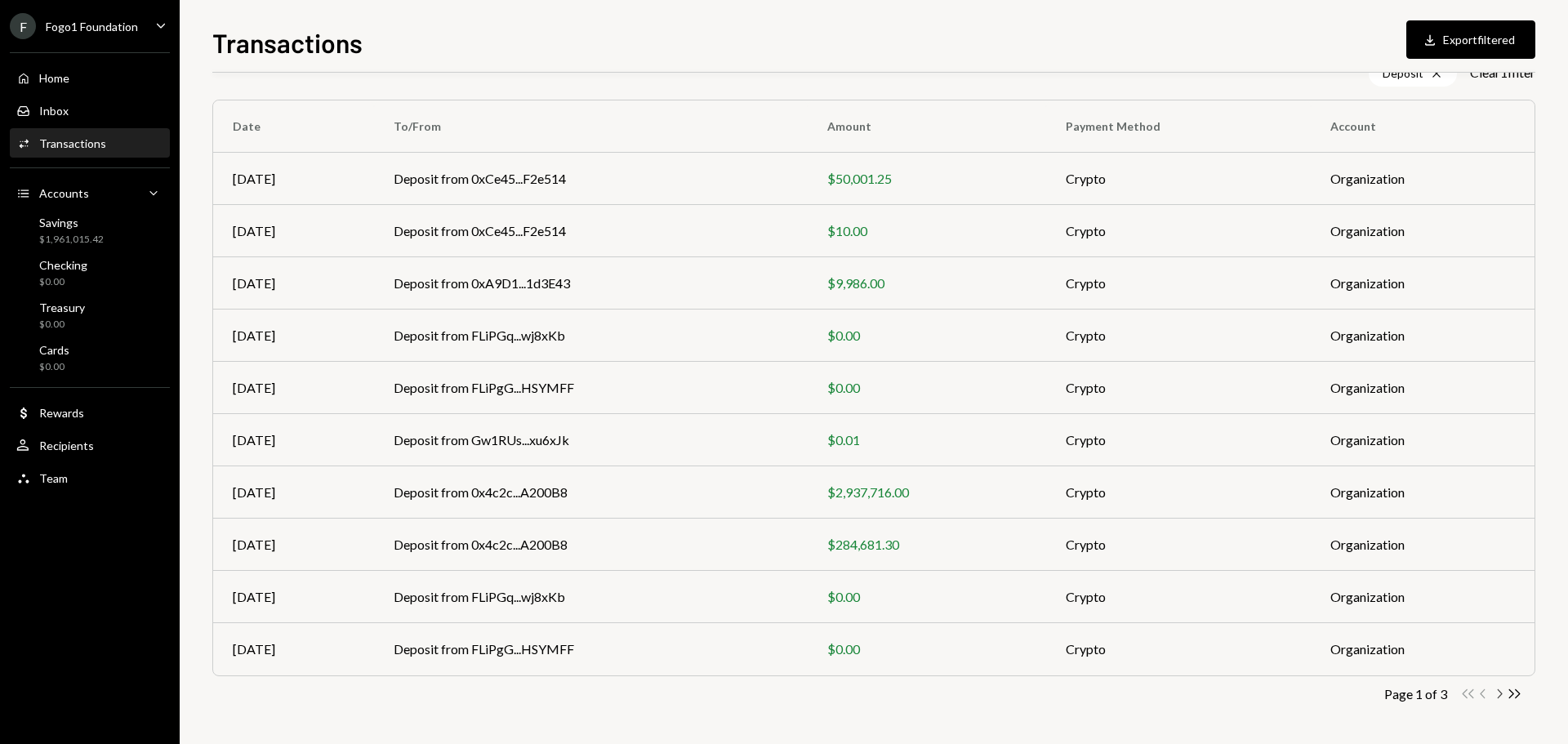
click at [1498, 697] on icon "Chevron Right" at bounding box center [1499, 694] width 15 height 15
click at [1482, 701] on icon "Chevron Left" at bounding box center [1483, 694] width 15 height 15
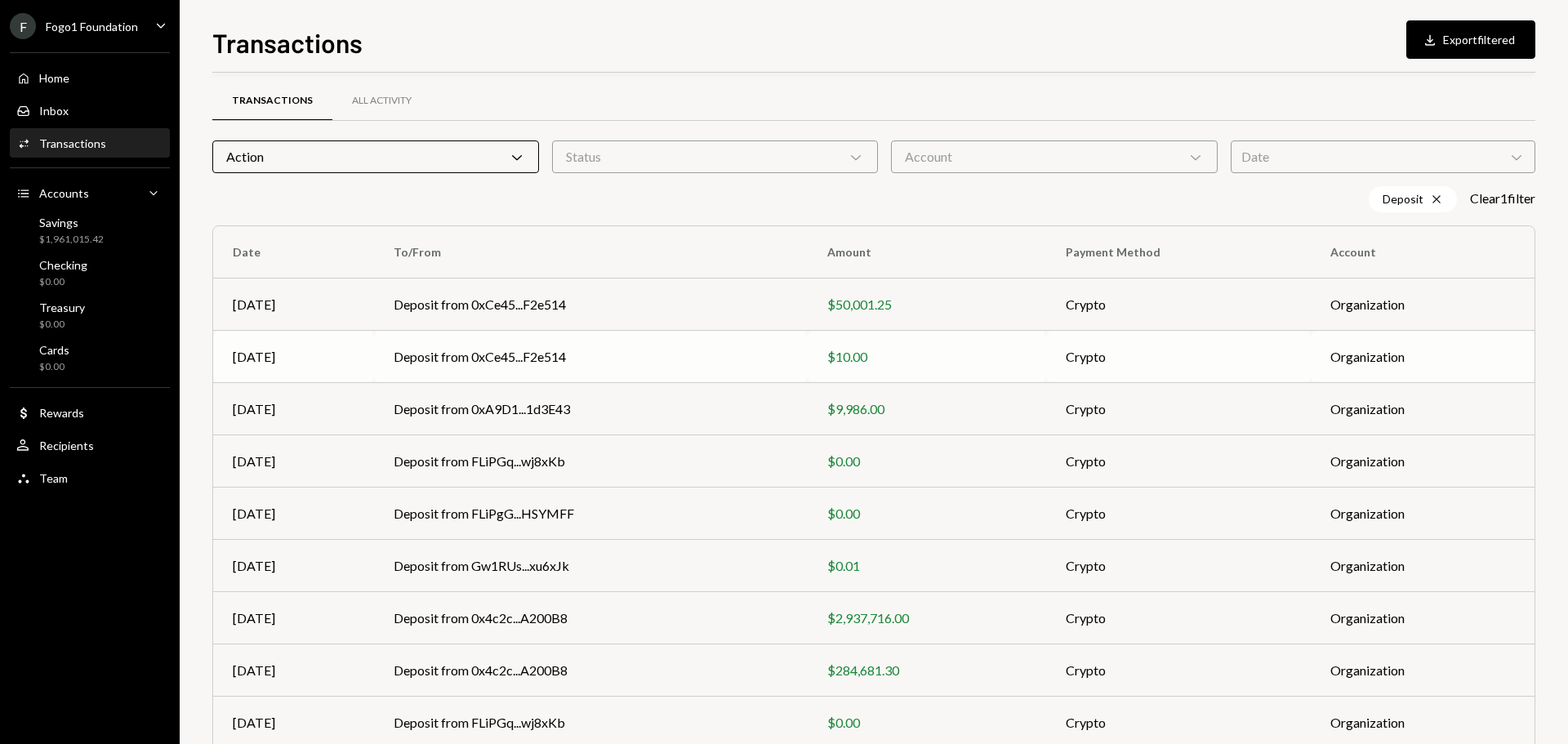
scroll to position [0, 0]
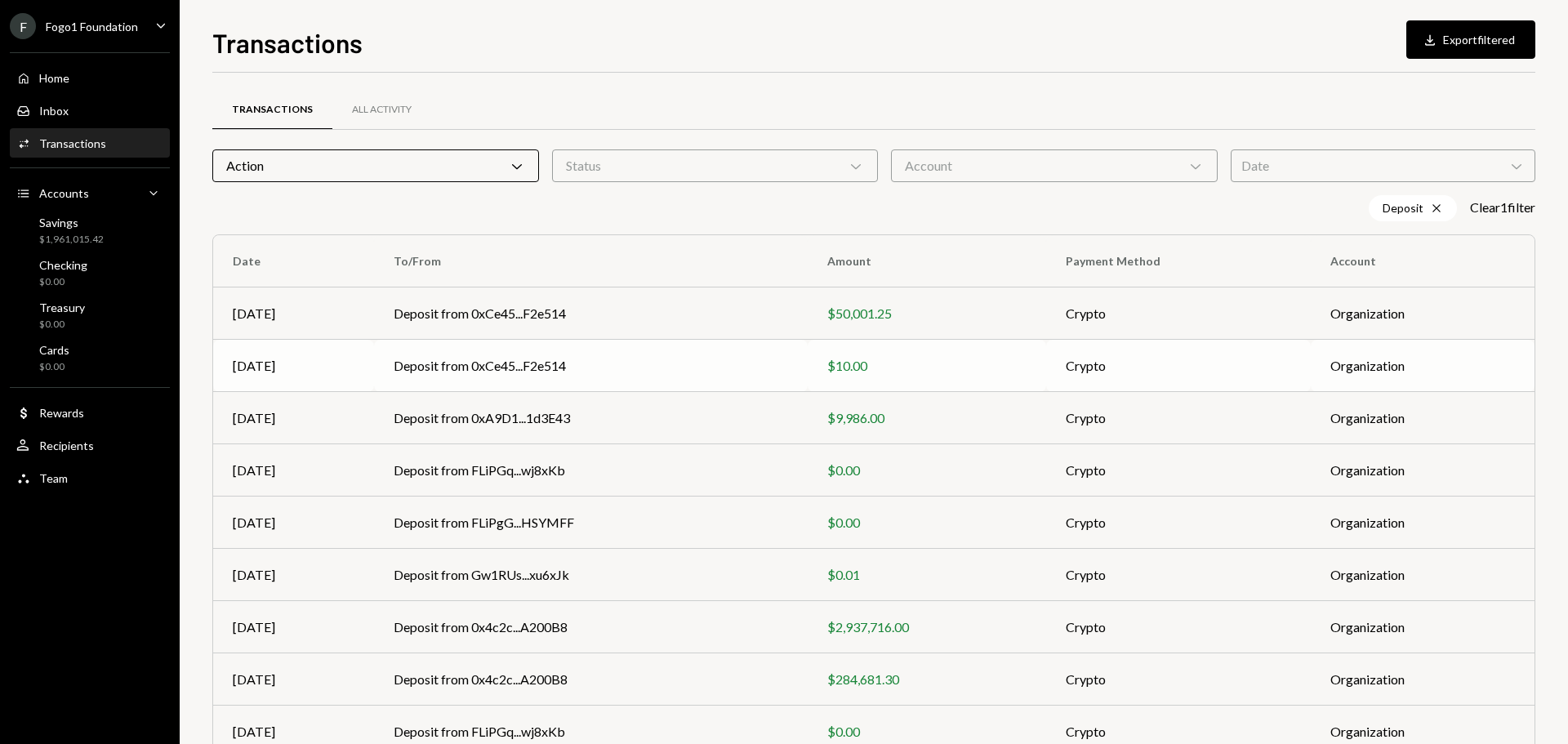
click at [868, 373] on div "$10.00" at bounding box center [927, 366] width 199 height 19
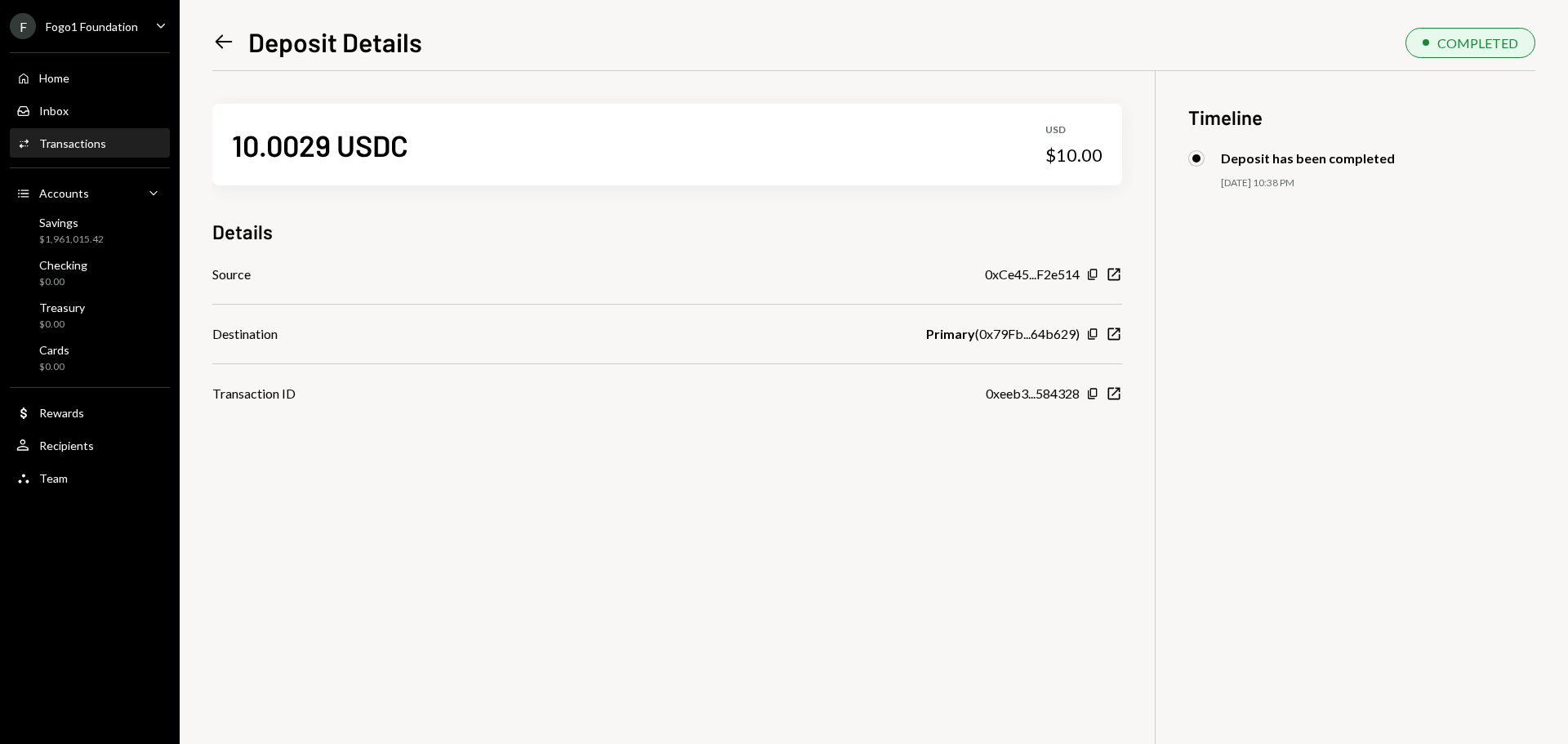
click at [215, 39] on icon "Left Arrow" at bounding box center [223, 41] width 23 height 23
